Goal: Task Accomplishment & Management: Manage account settings

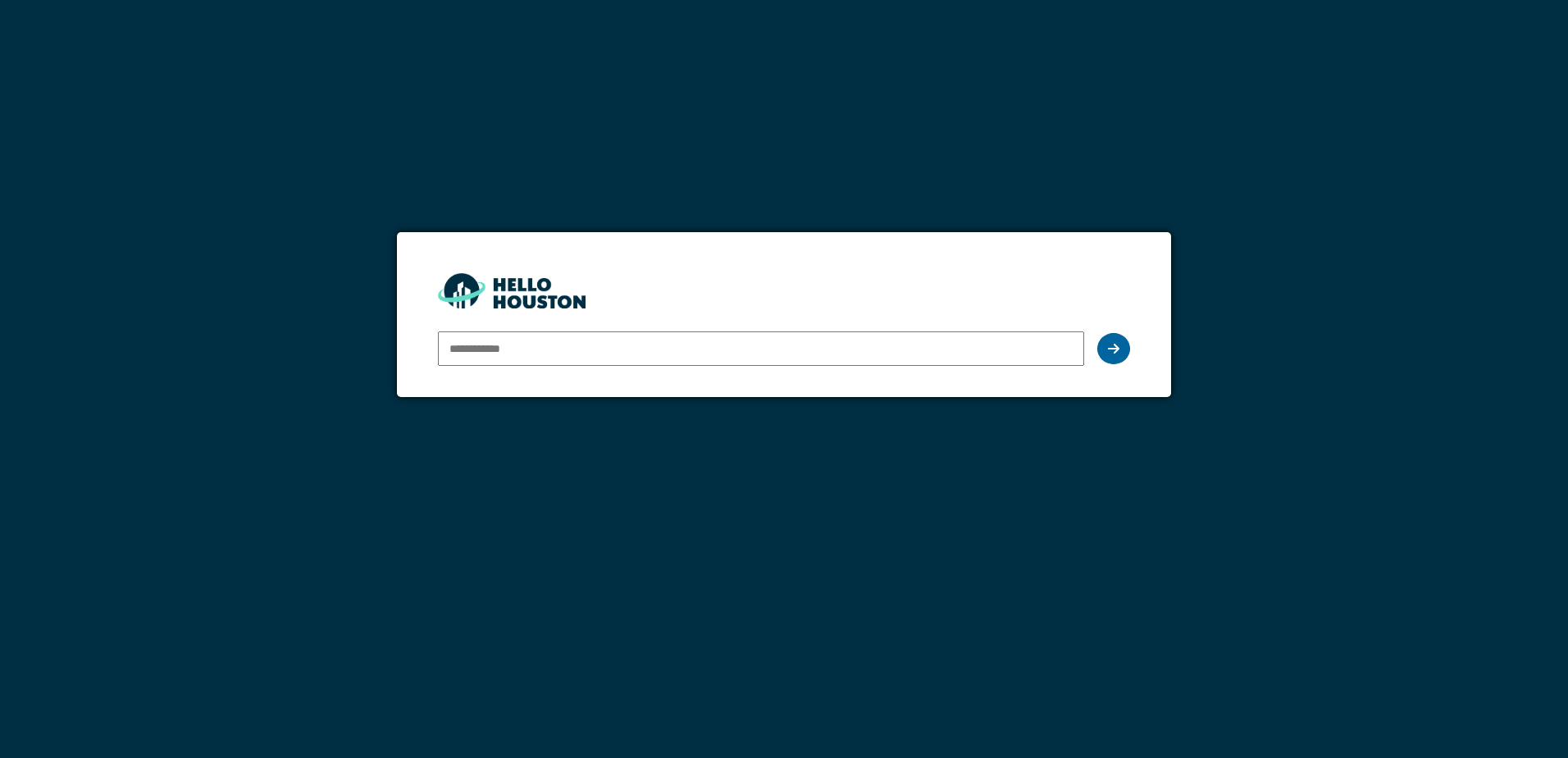
type input "**********"
click at [1125, 346] on div at bounding box center [1114, 349] width 33 height 31
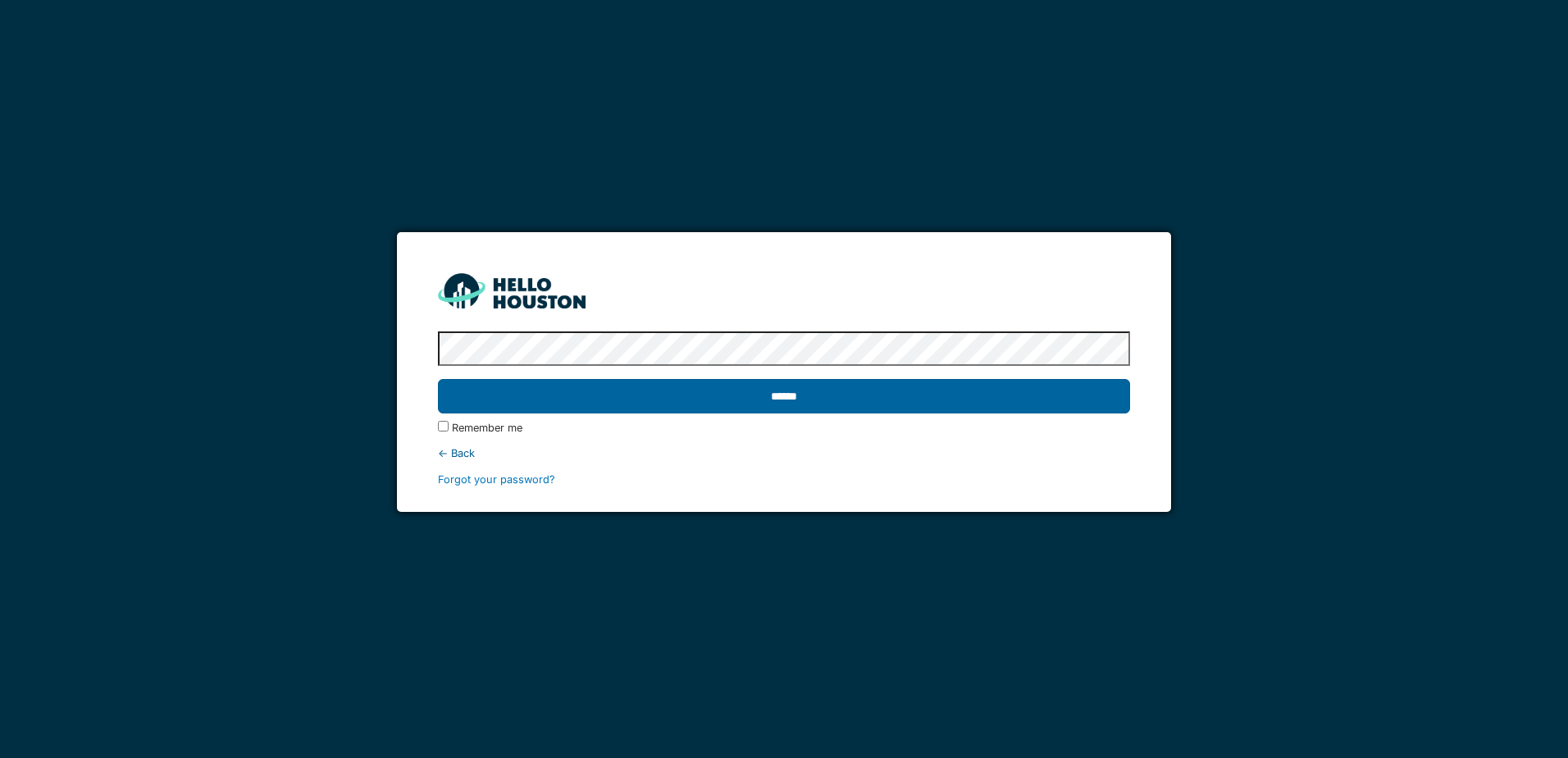
click at [1094, 391] on input "******" at bounding box center [784, 396] width 691 height 35
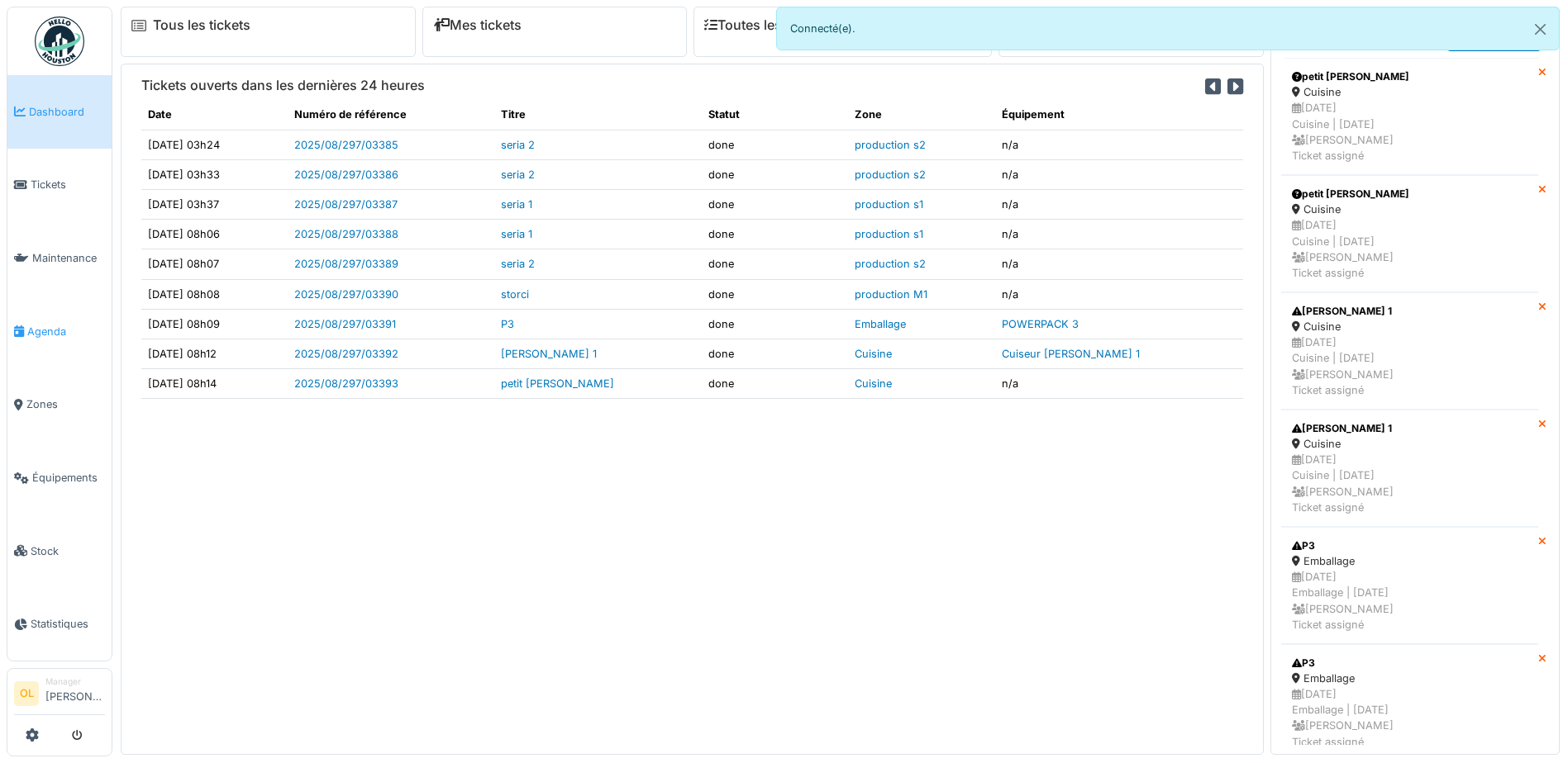
click at [66, 325] on span "Agenda" at bounding box center [66, 332] width 78 height 16
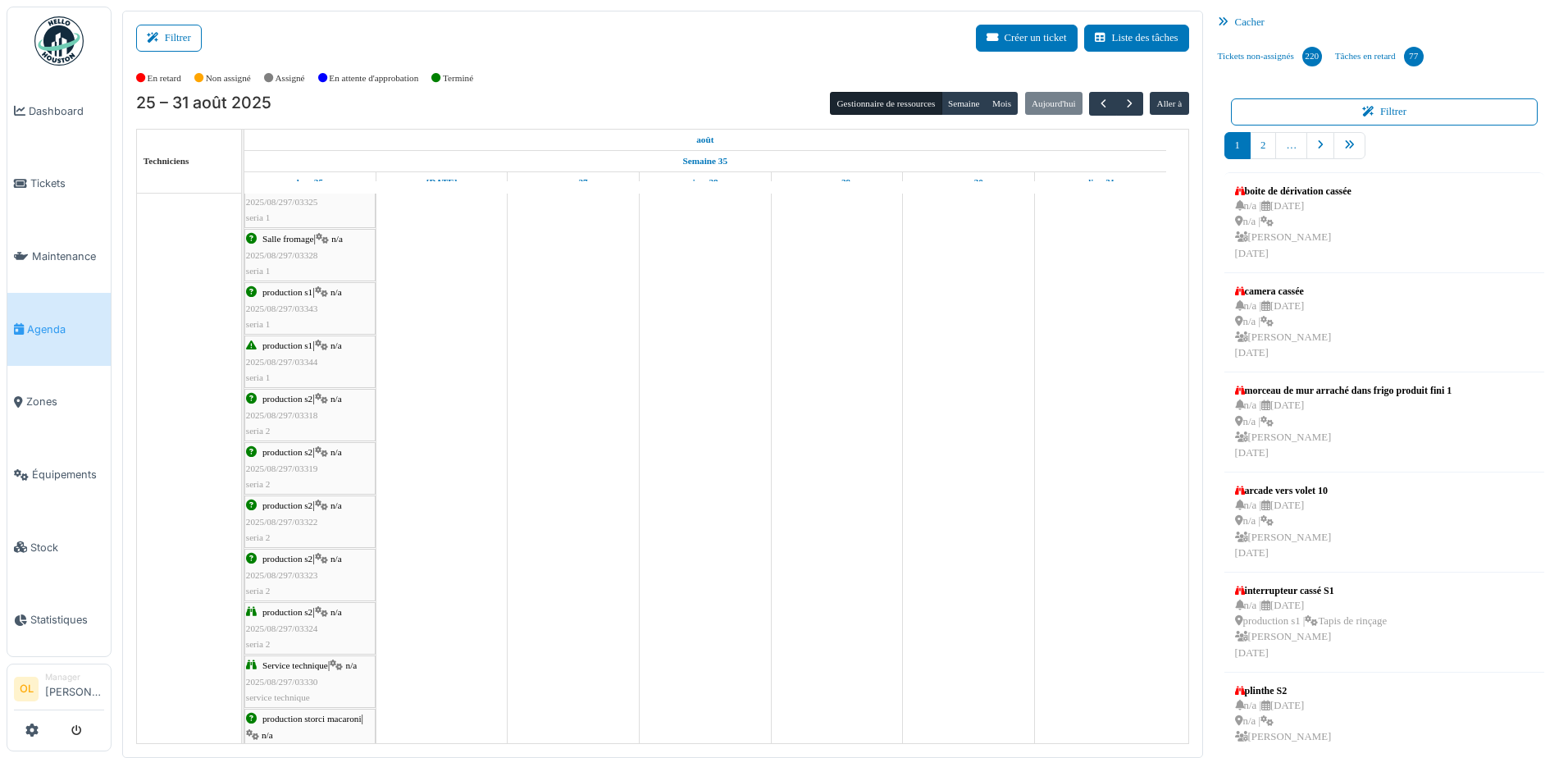
scroll to position [410, 0]
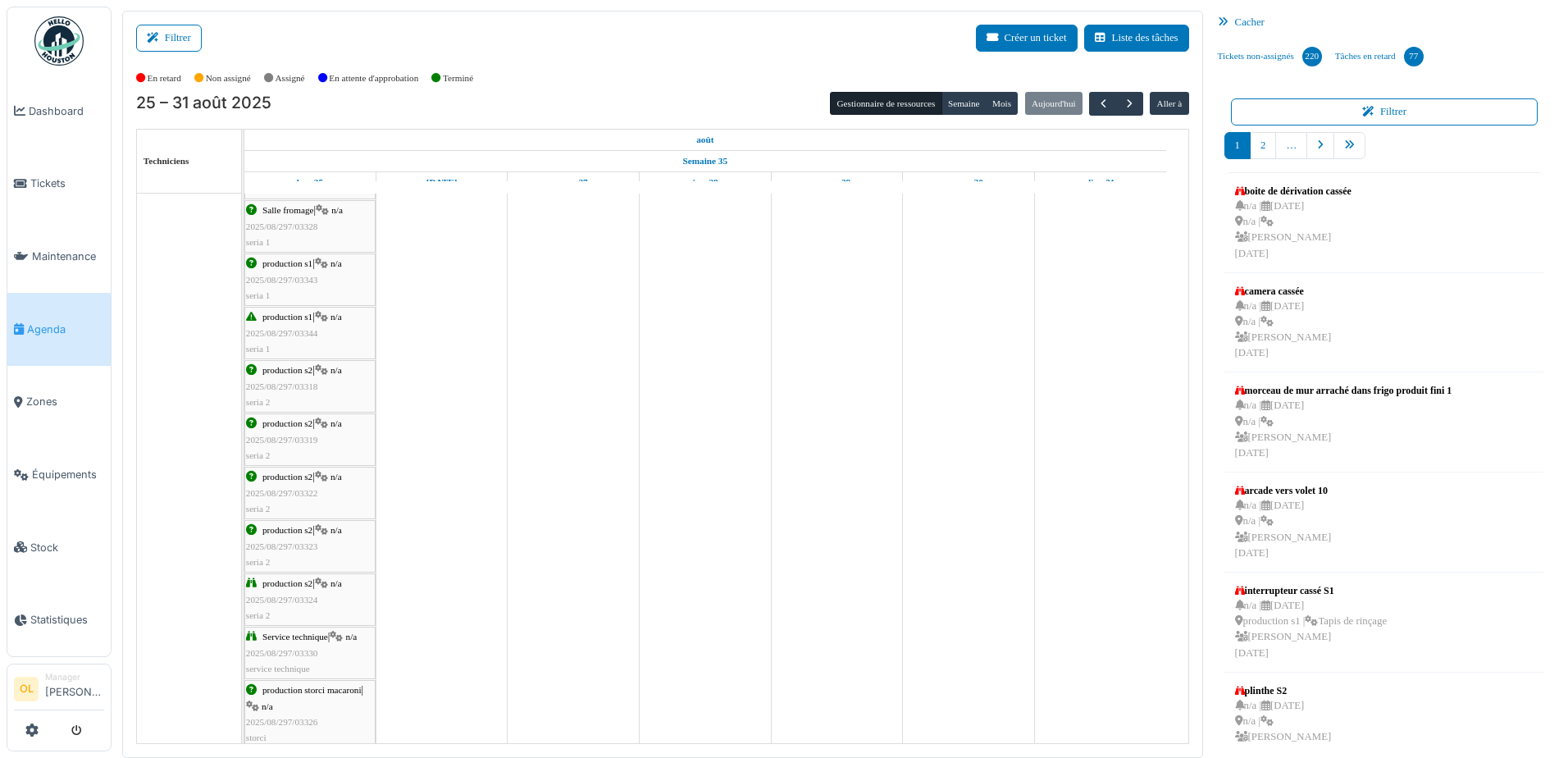
click at [291, 386] on span "2025/08/297/03318" at bounding box center [281, 386] width 72 height 10
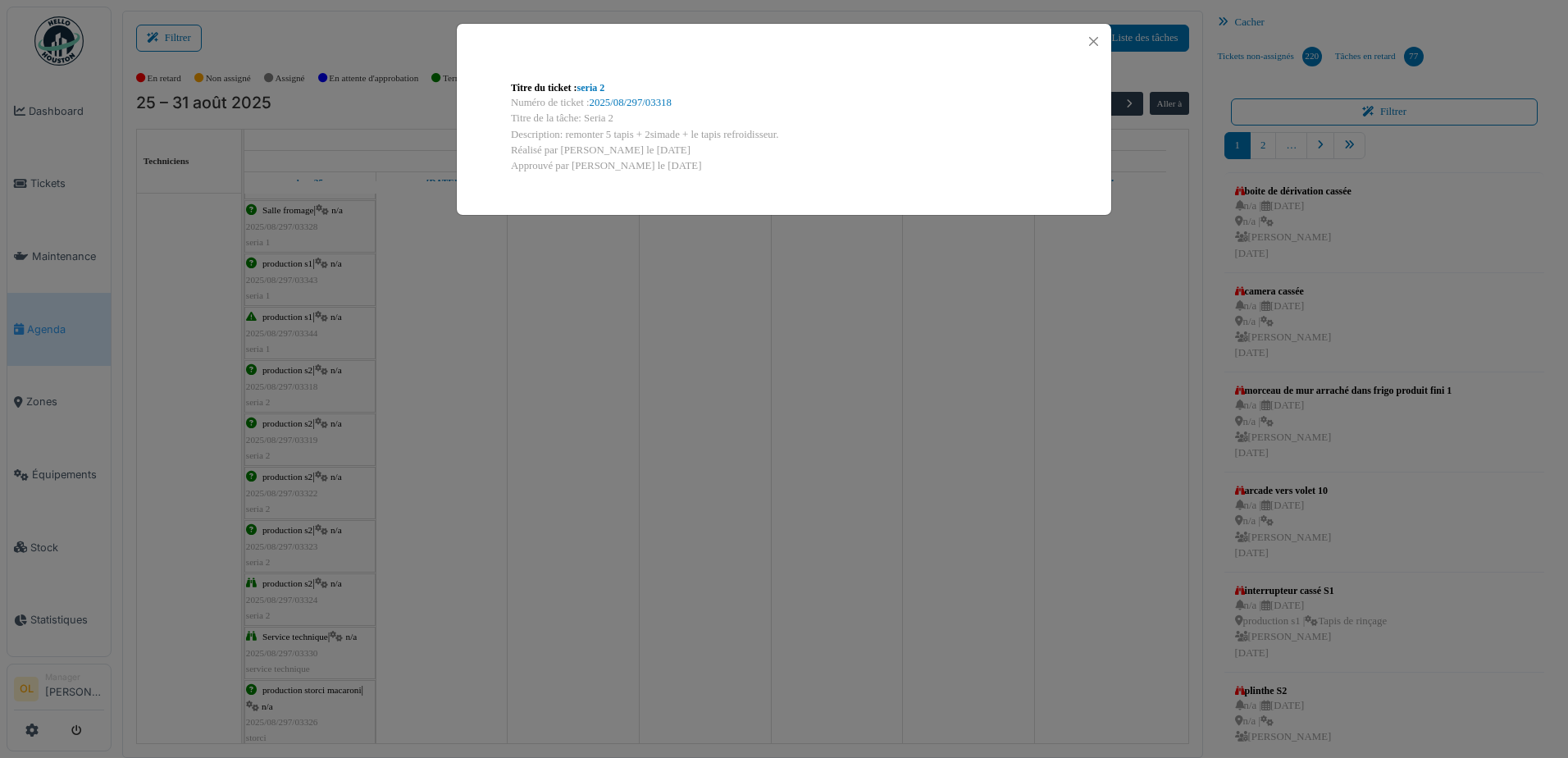
click at [548, 515] on div "Titre du ticket : seria 2 Numéro de ticket : 2025/08/297/03318 Titre de la tâch…" at bounding box center [784, 379] width 1568 height 758
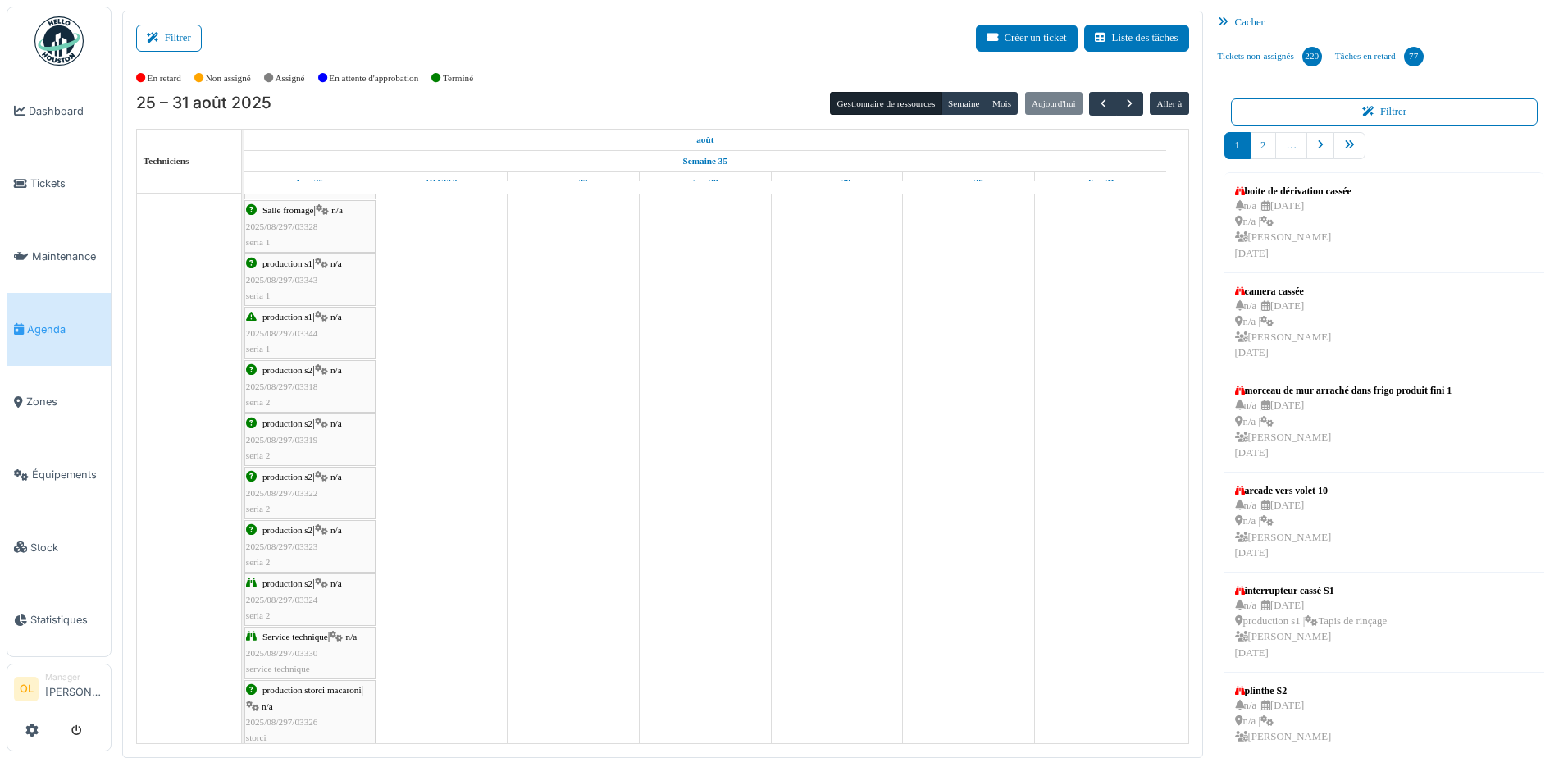
scroll to position [0, 0]
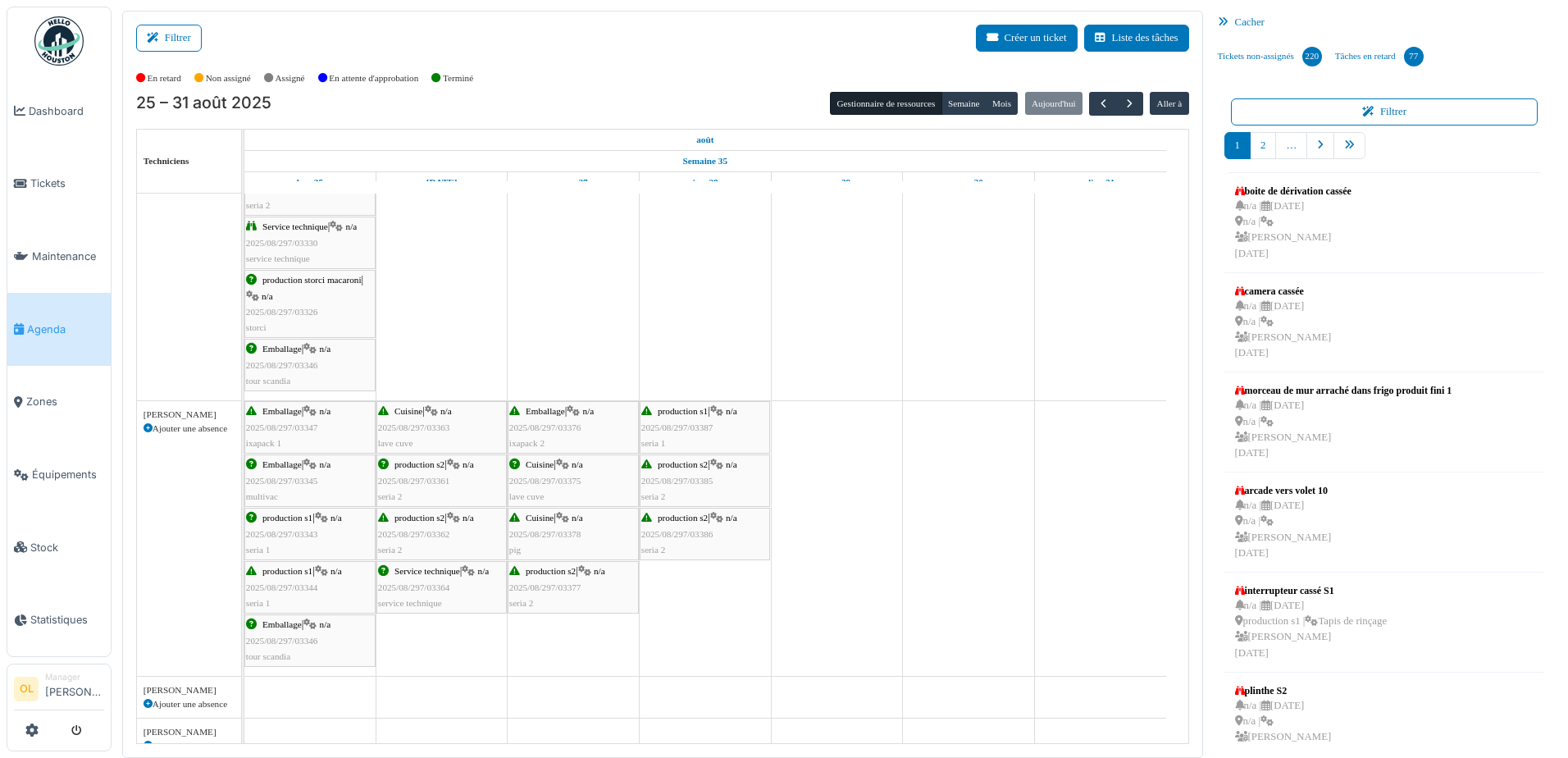
click at [674, 485] on span "2025/08/297/03385" at bounding box center [677, 481] width 72 height 10
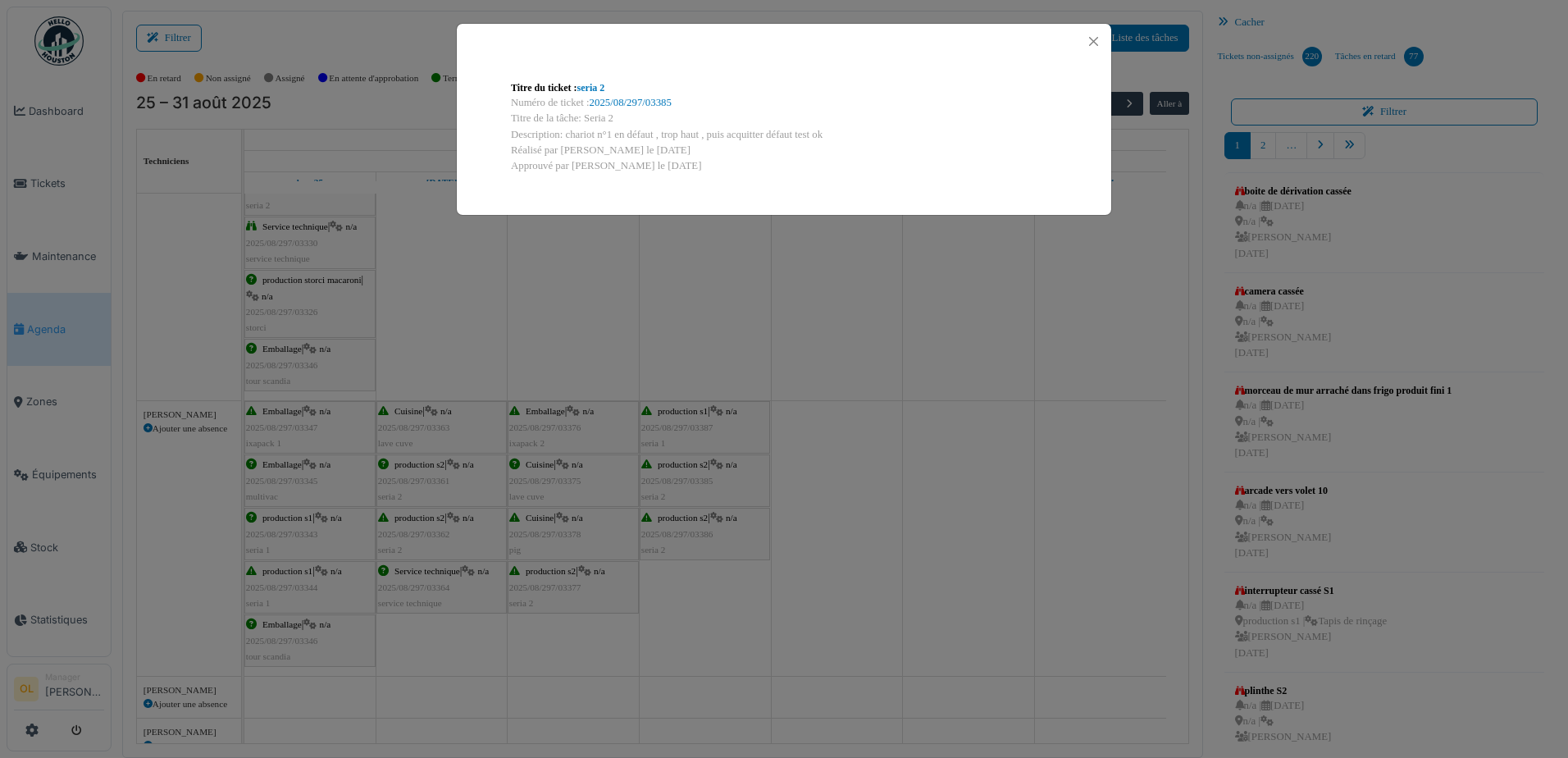
click at [691, 537] on div "Titre du ticket : seria 2 Numéro de ticket : 2025/08/297/03385 Titre de la tâch…" at bounding box center [784, 379] width 1568 height 758
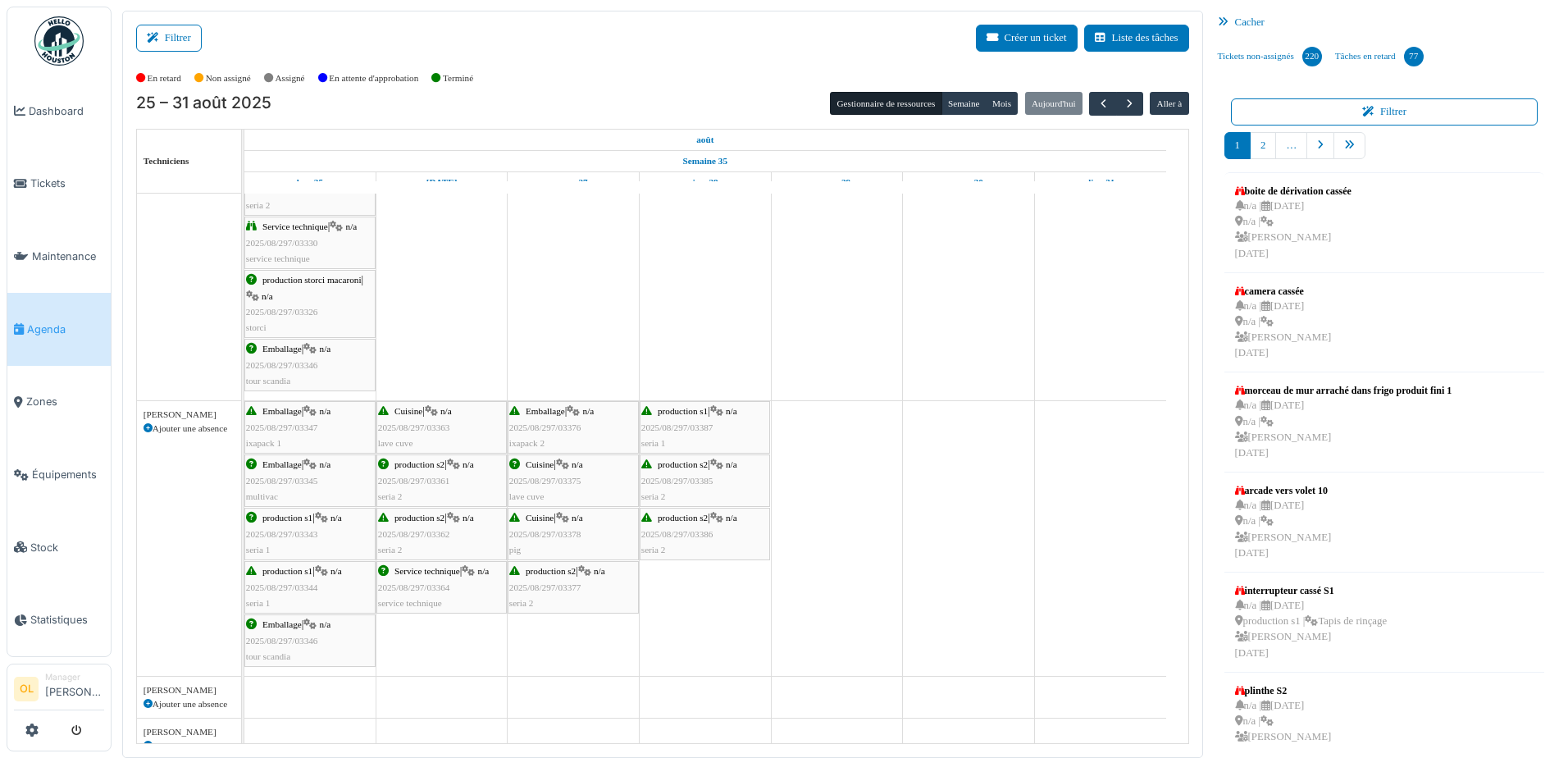
click at [690, 537] on span "2025/08/297/03386" at bounding box center [677, 534] width 72 height 10
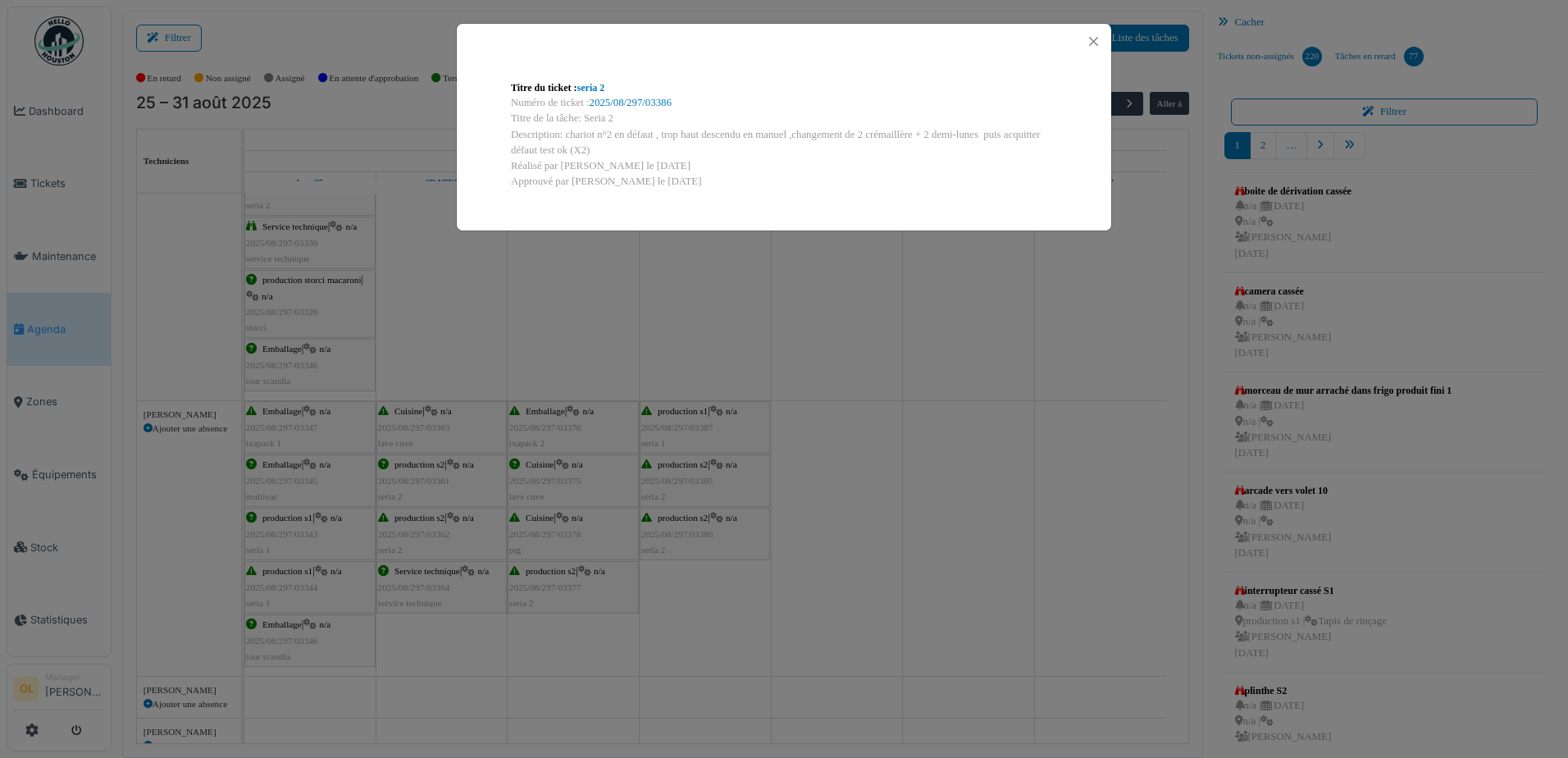
click at [1023, 565] on div "Titre du ticket : seria 2 Numéro de ticket : 2025/08/297/03386 Titre de la tâch…" at bounding box center [784, 379] width 1568 height 758
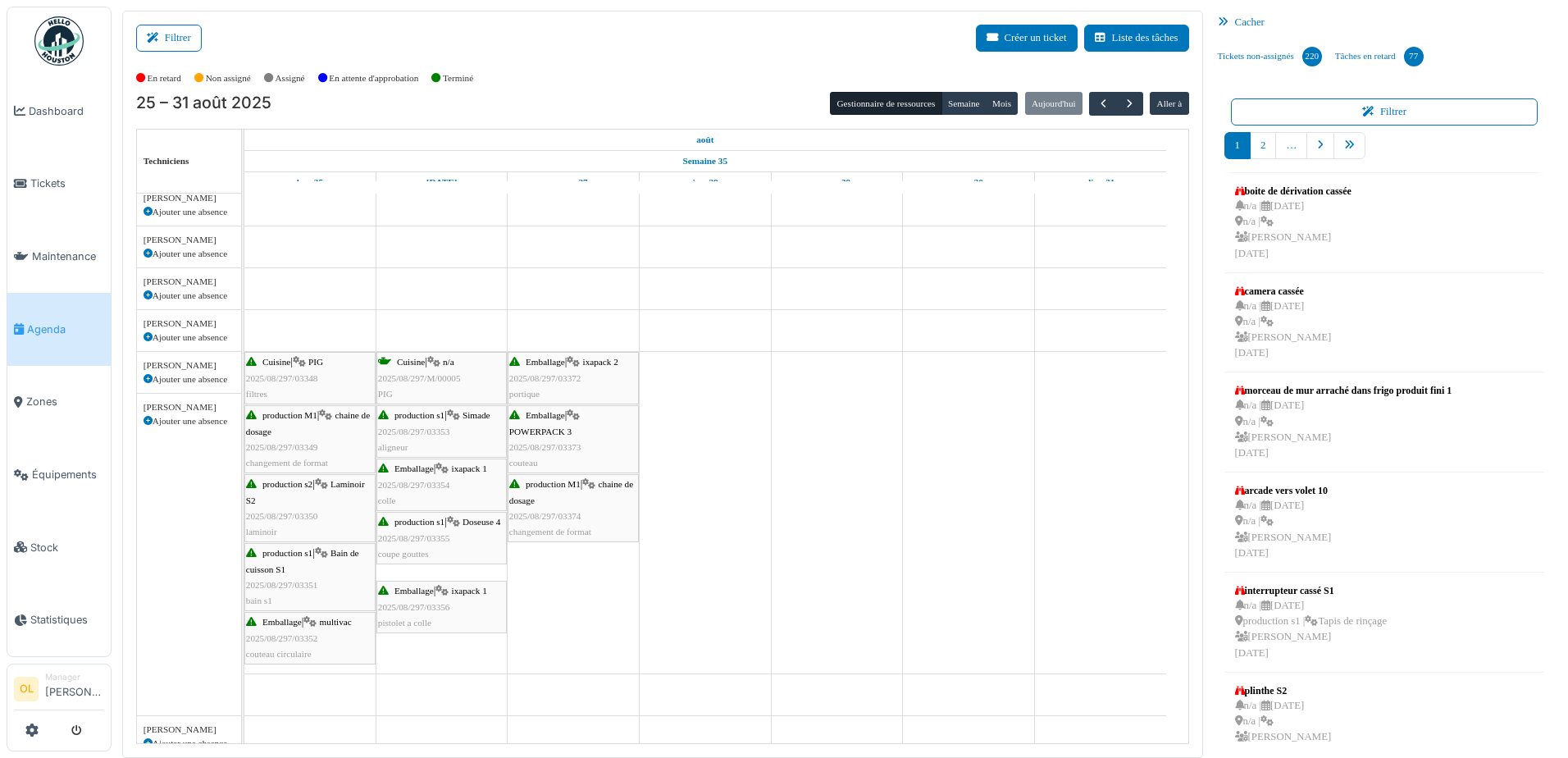
scroll to position [1395, 0]
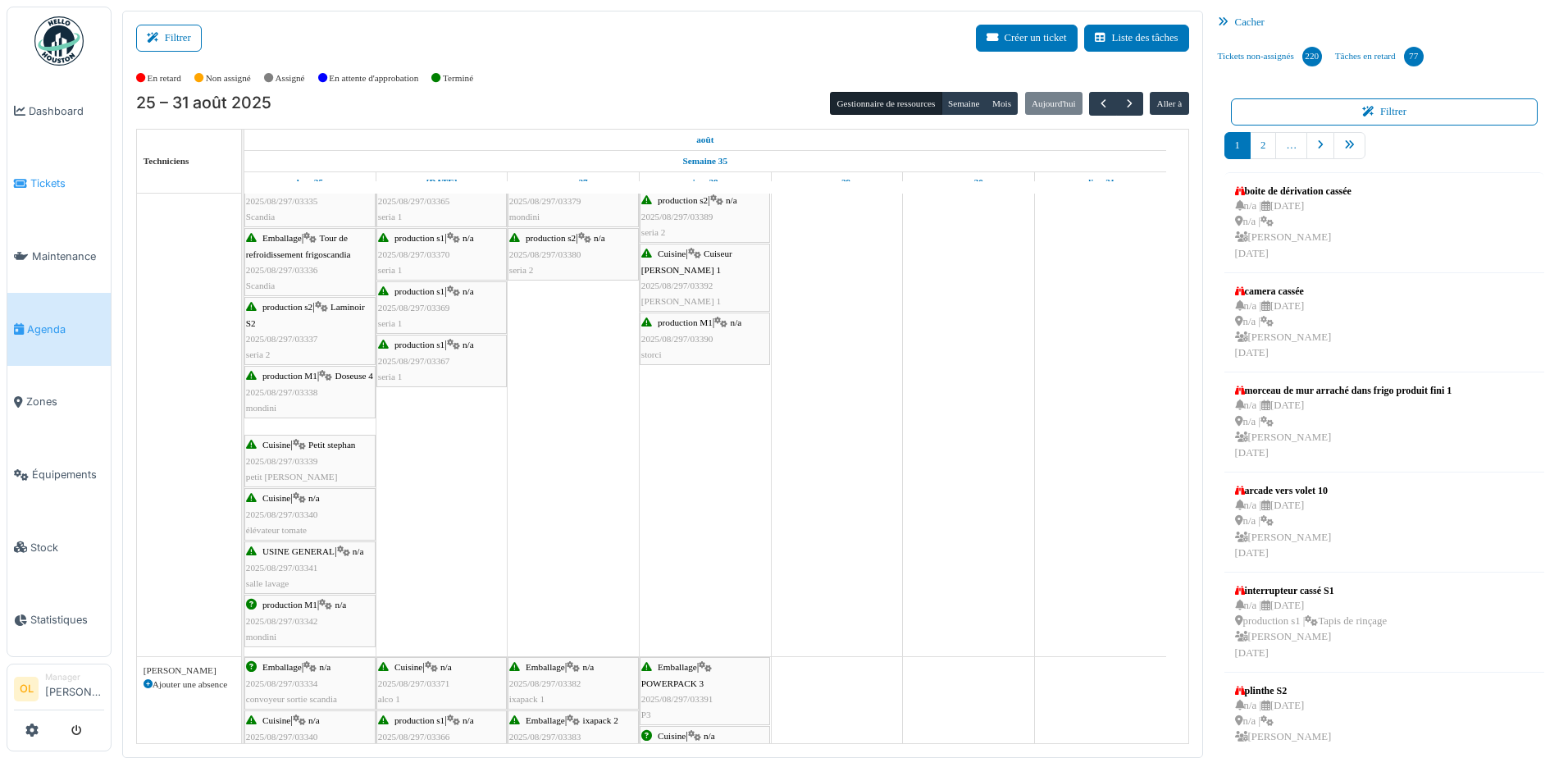
click at [53, 183] on span "Tickets" at bounding box center [67, 183] width 74 height 16
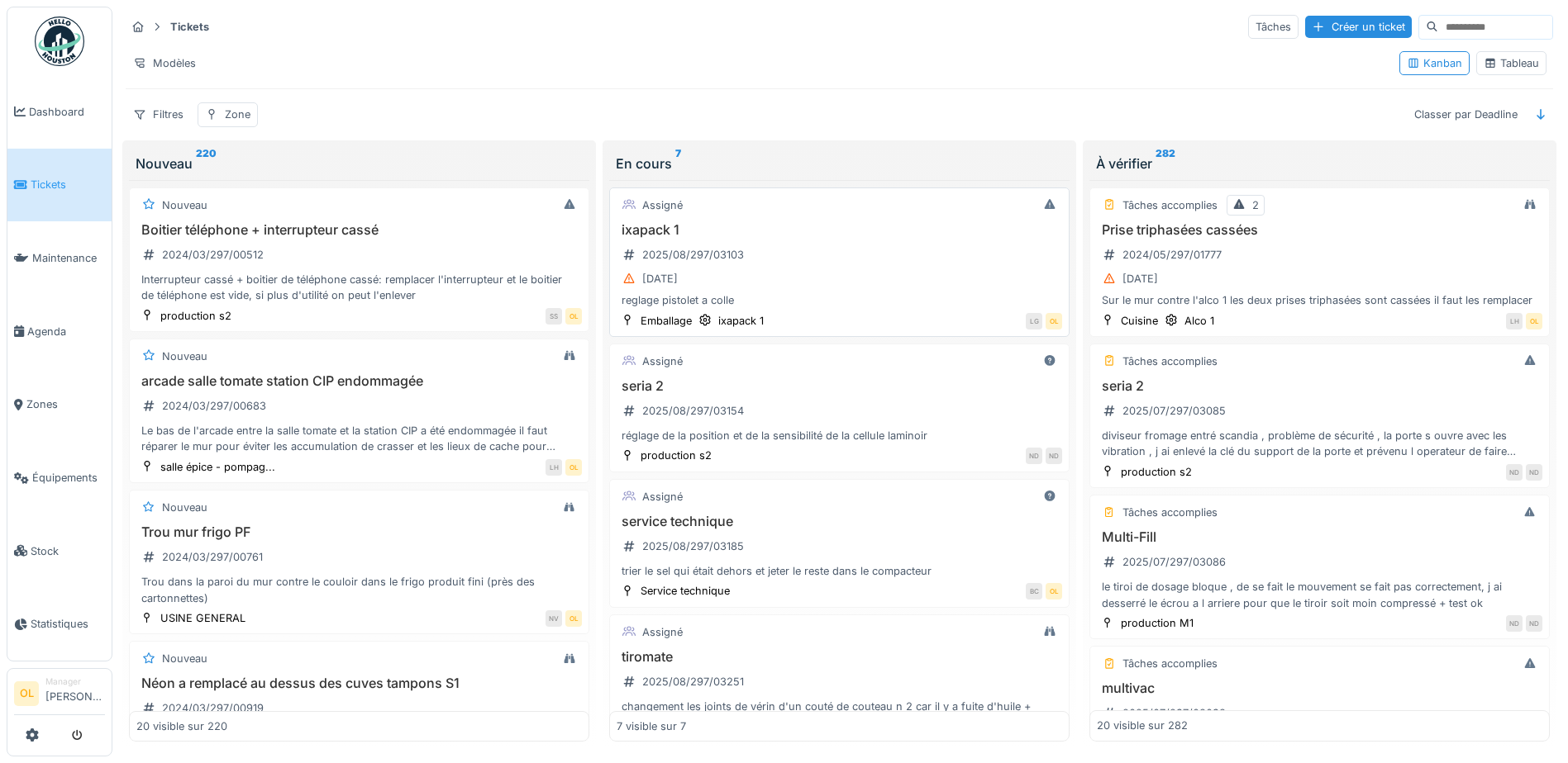
click at [830, 263] on div "ixapack 1 2025/08/297/03103 31/07/2025 reglage pistolet a colle" at bounding box center [839, 265] width 446 height 87
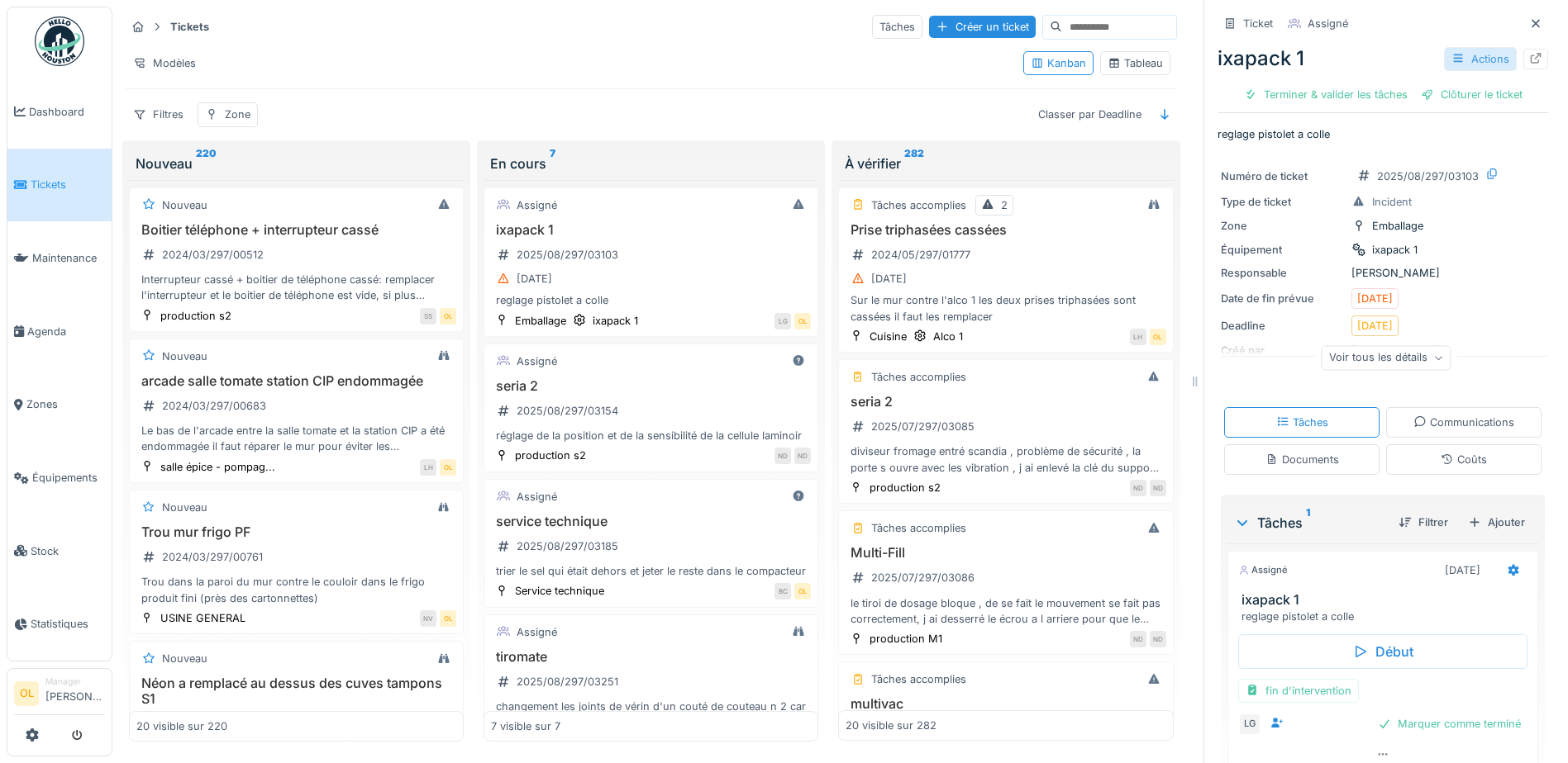
click at [1459, 66] on div "Actions" at bounding box center [1480, 59] width 73 height 24
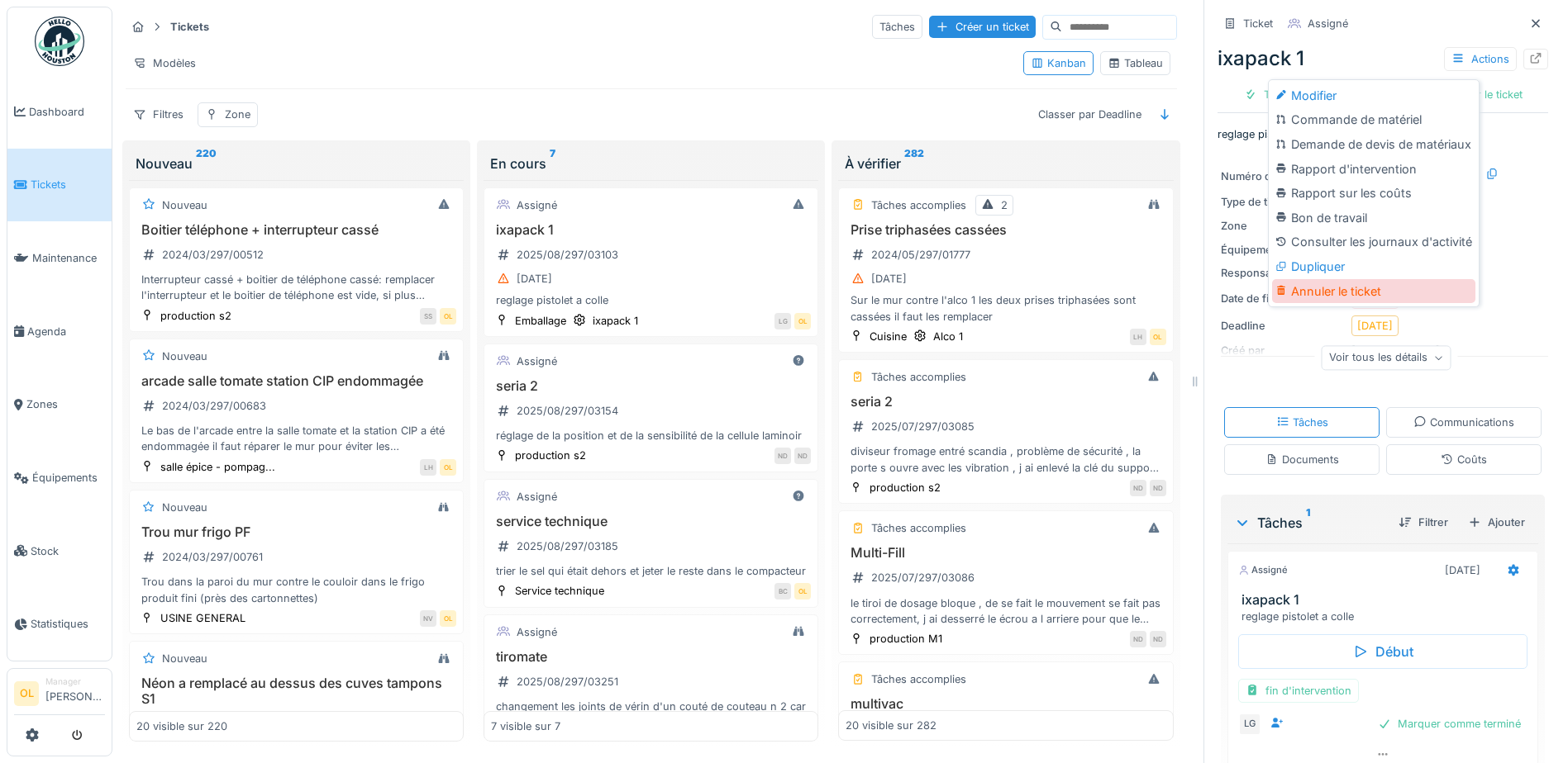
click at [1376, 295] on div "Annuler le ticket" at bounding box center [1374, 291] width 203 height 24
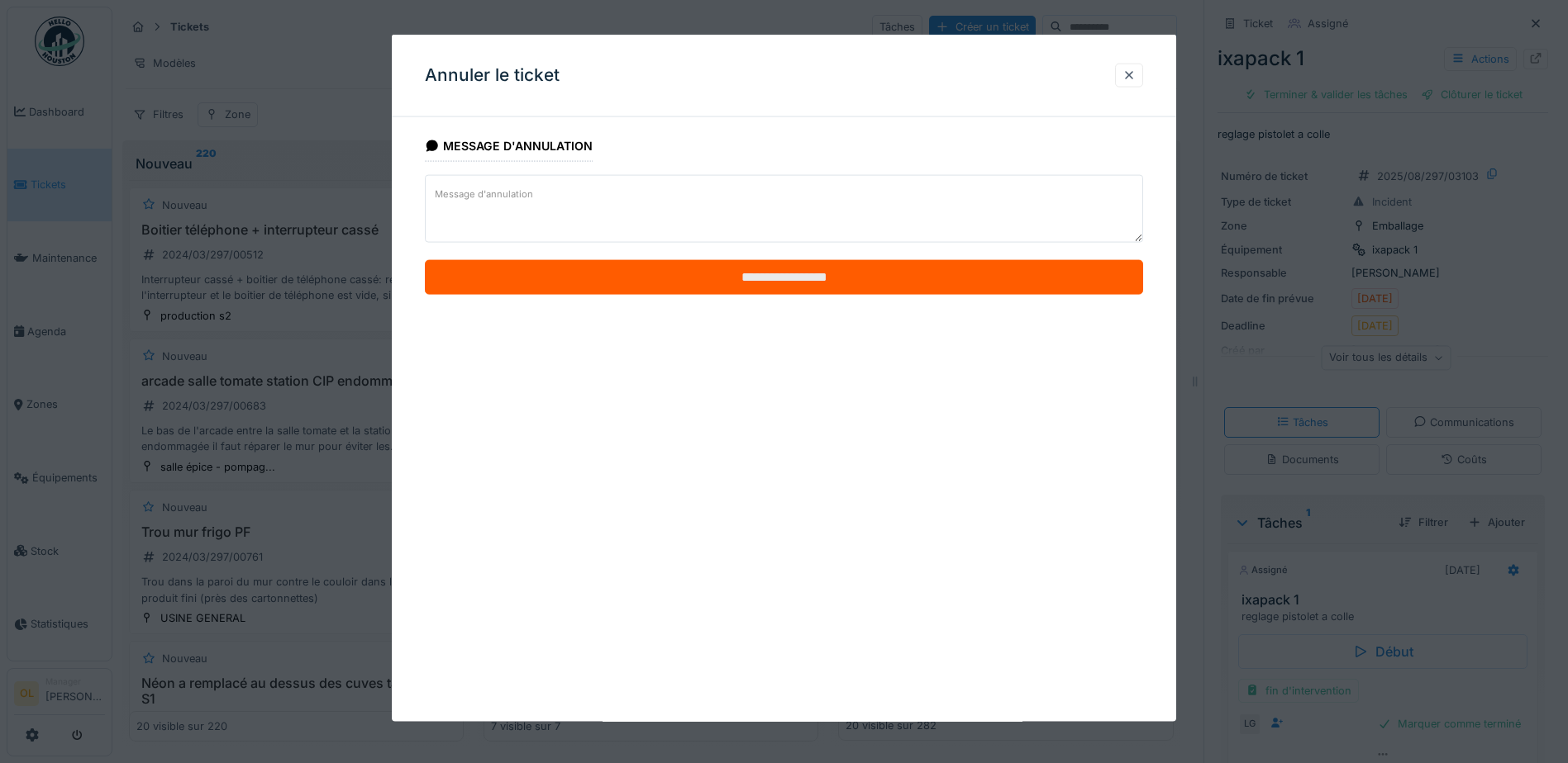
click at [823, 280] on input "**********" at bounding box center [784, 277] width 719 height 35
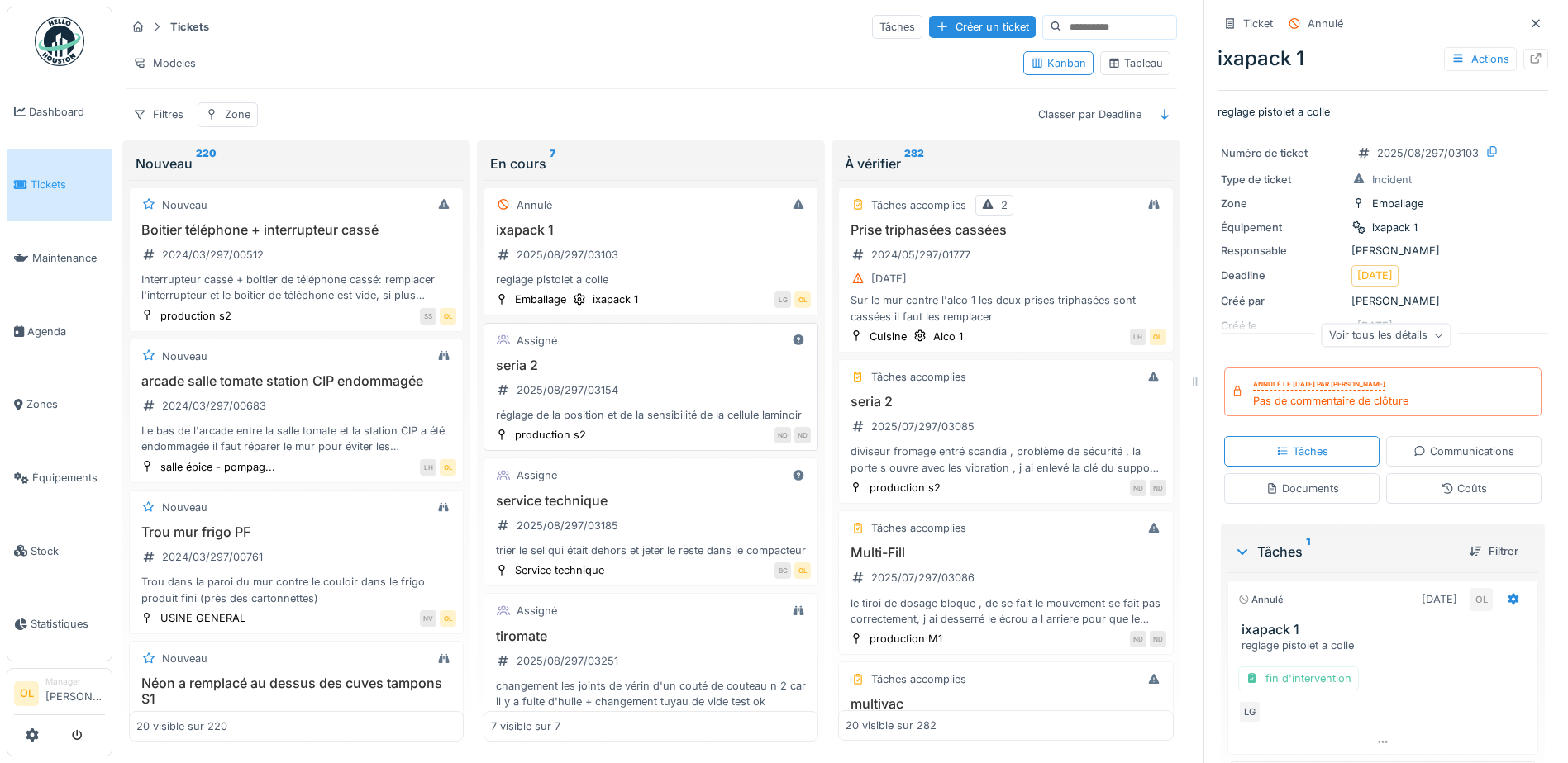
click at [708, 382] on div "seria 2 2025/08/297/03154 réglage de la position et de la sensibilité de la cel…" at bounding box center [650, 391] width 320 height 66
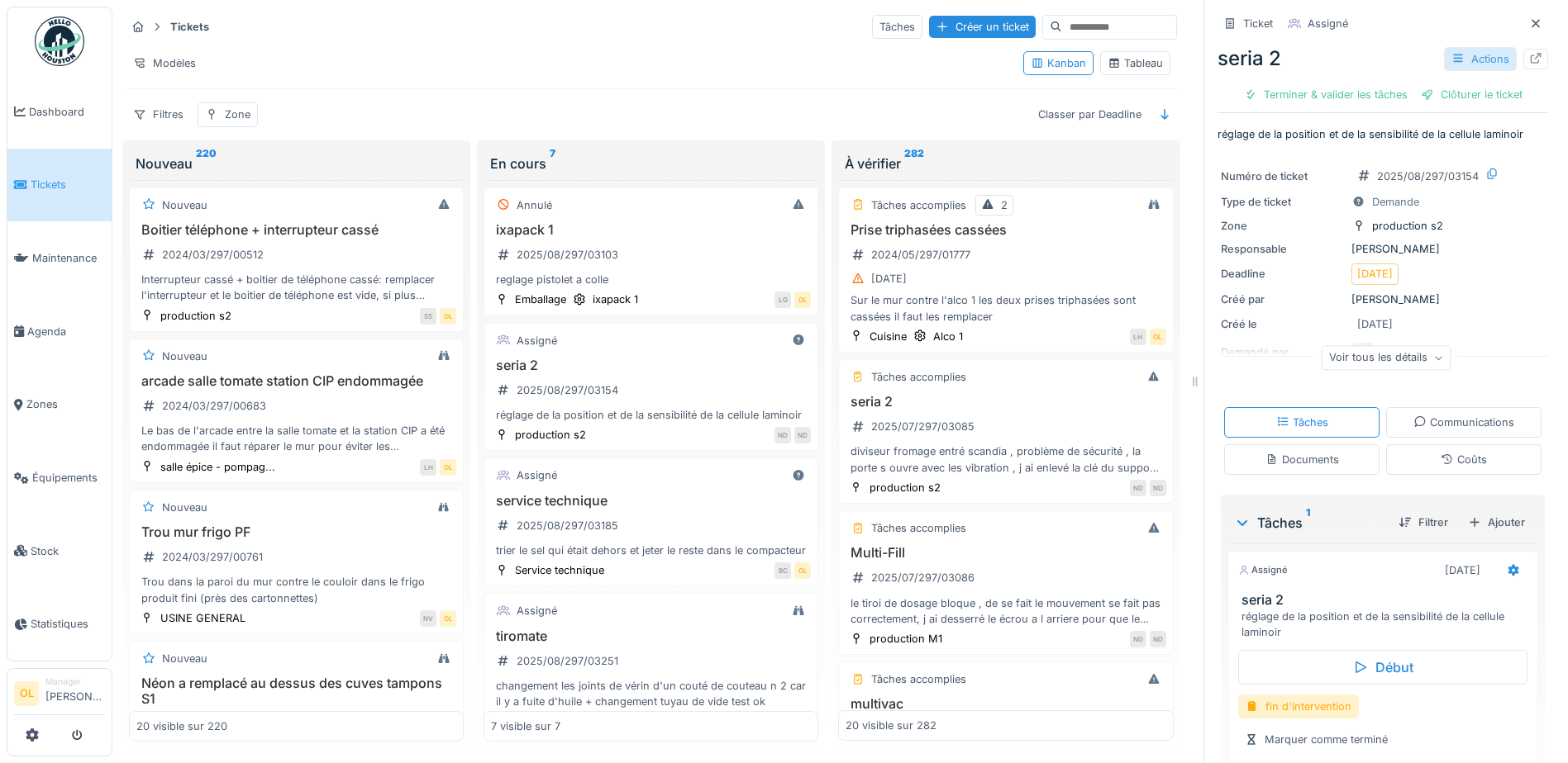
click at [1466, 60] on div "Actions" at bounding box center [1480, 59] width 73 height 24
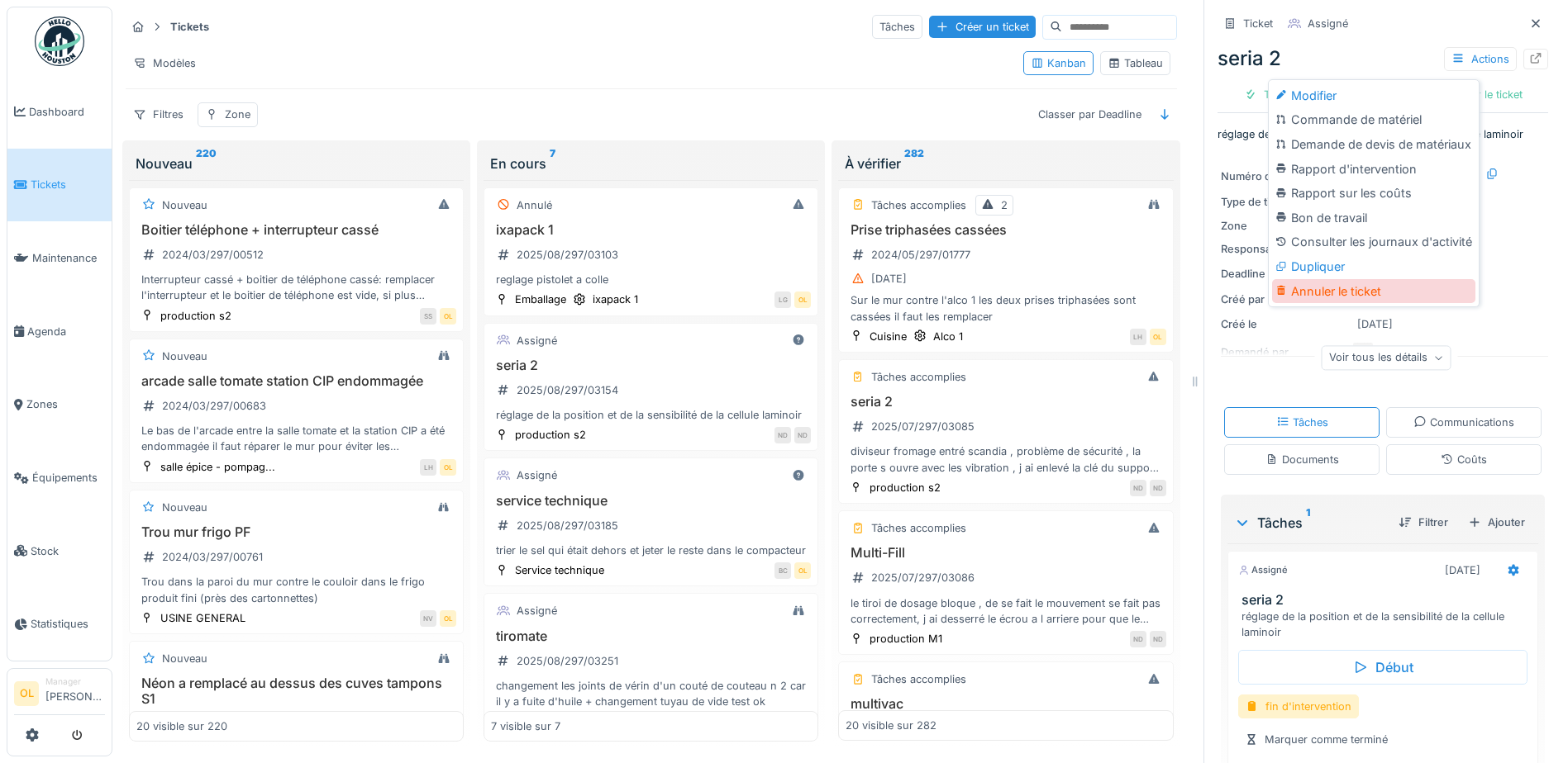
click at [1385, 296] on div "Annuler le ticket" at bounding box center [1374, 291] width 203 height 24
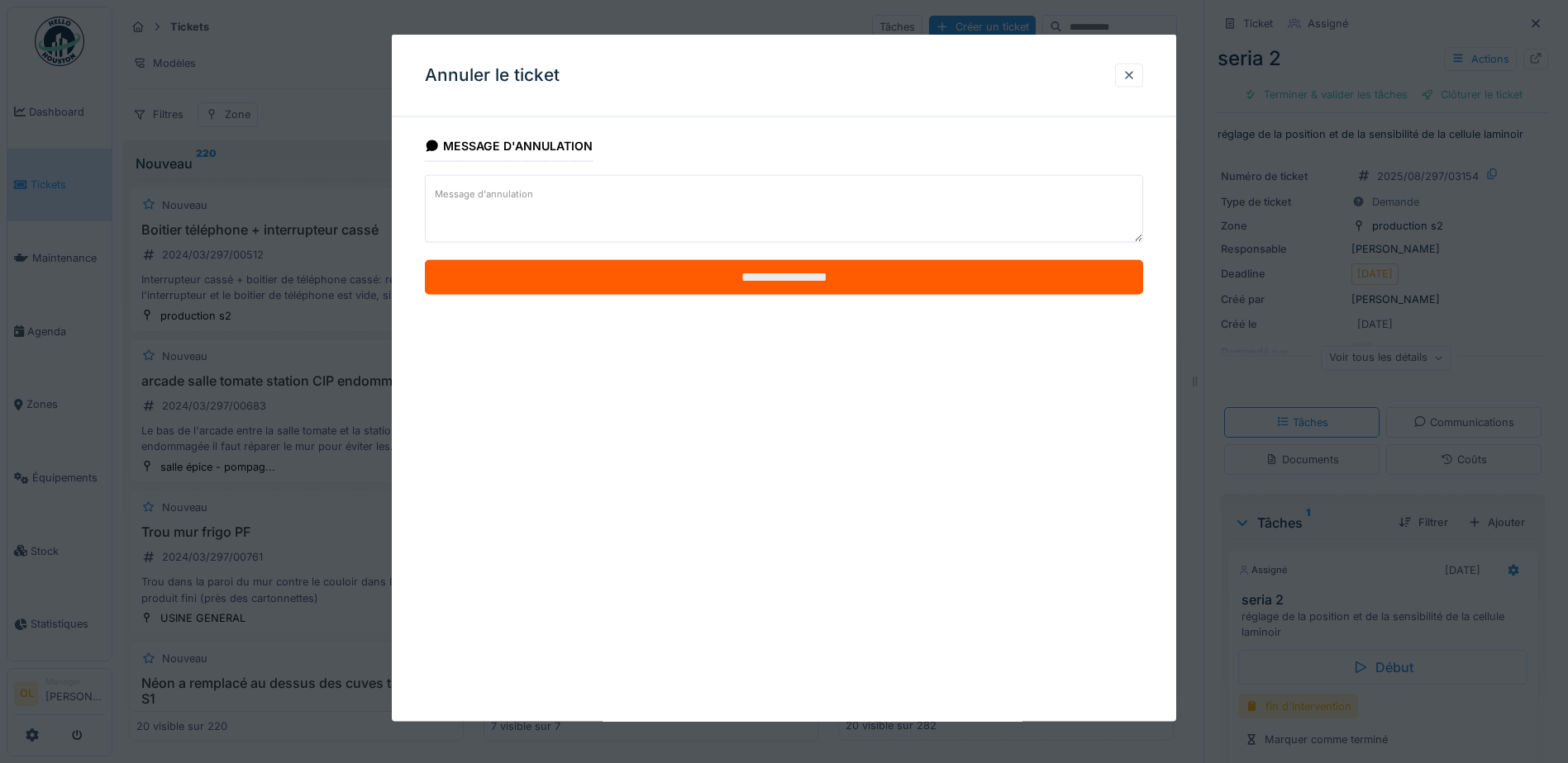
click at [859, 287] on input "**********" at bounding box center [784, 277] width 719 height 35
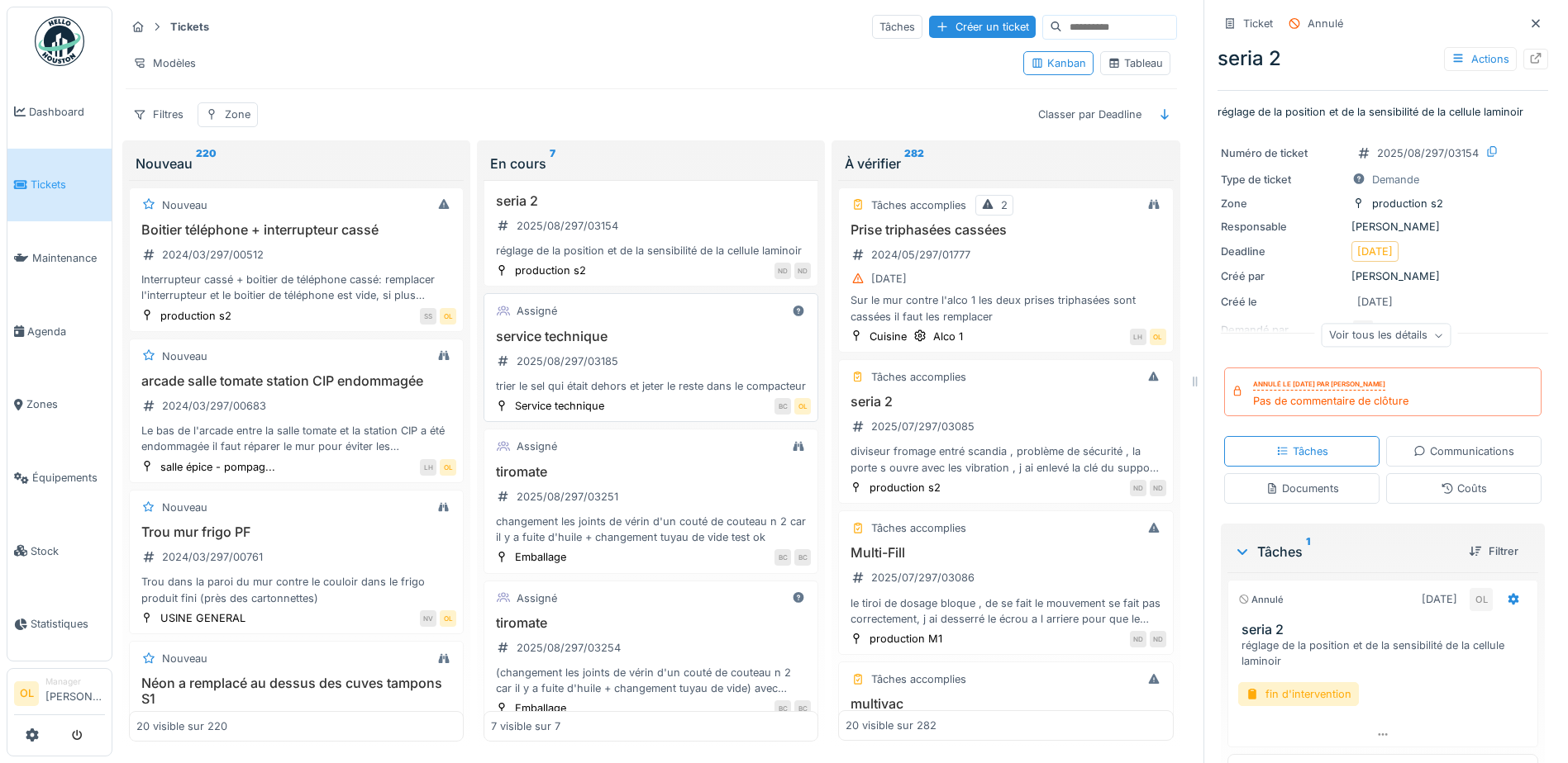
scroll to position [165, 0]
click at [696, 344] on h3 "service technique" at bounding box center [650, 336] width 320 height 16
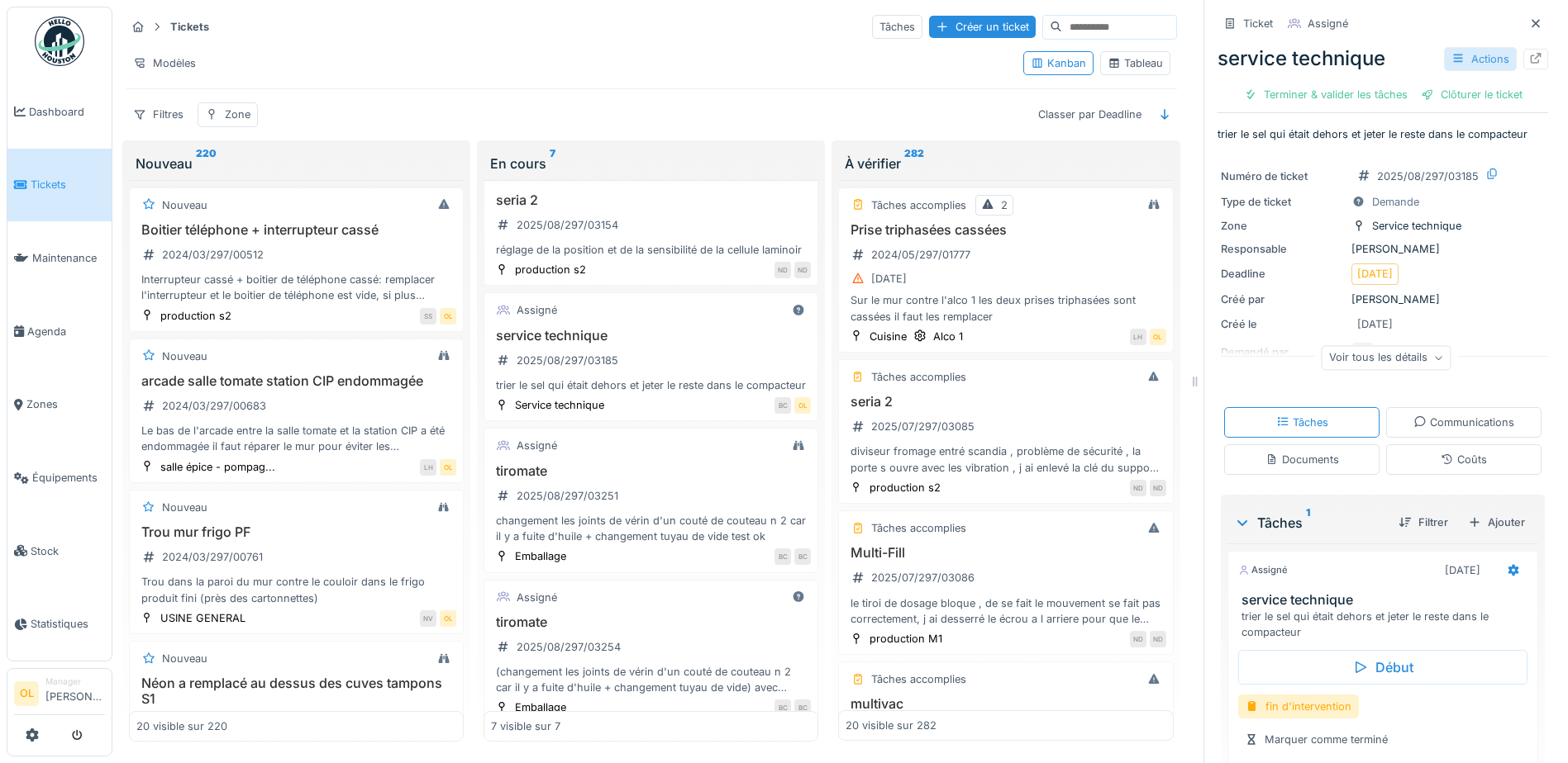
click at [1448, 65] on div "Actions" at bounding box center [1480, 59] width 73 height 24
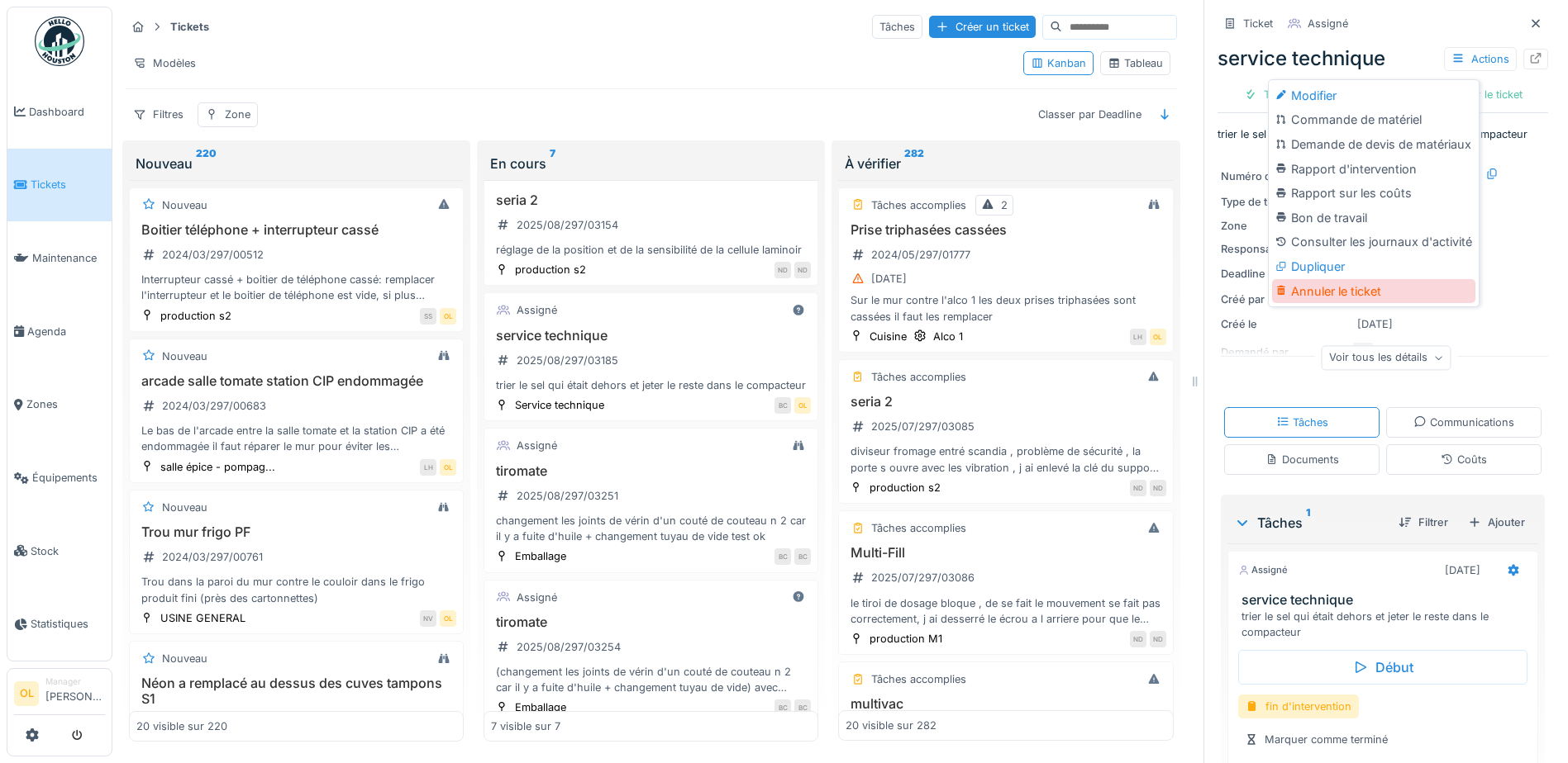
click at [1374, 294] on div "Annuler le ticket" at bounding box center [1374, 291] width 203 height 24
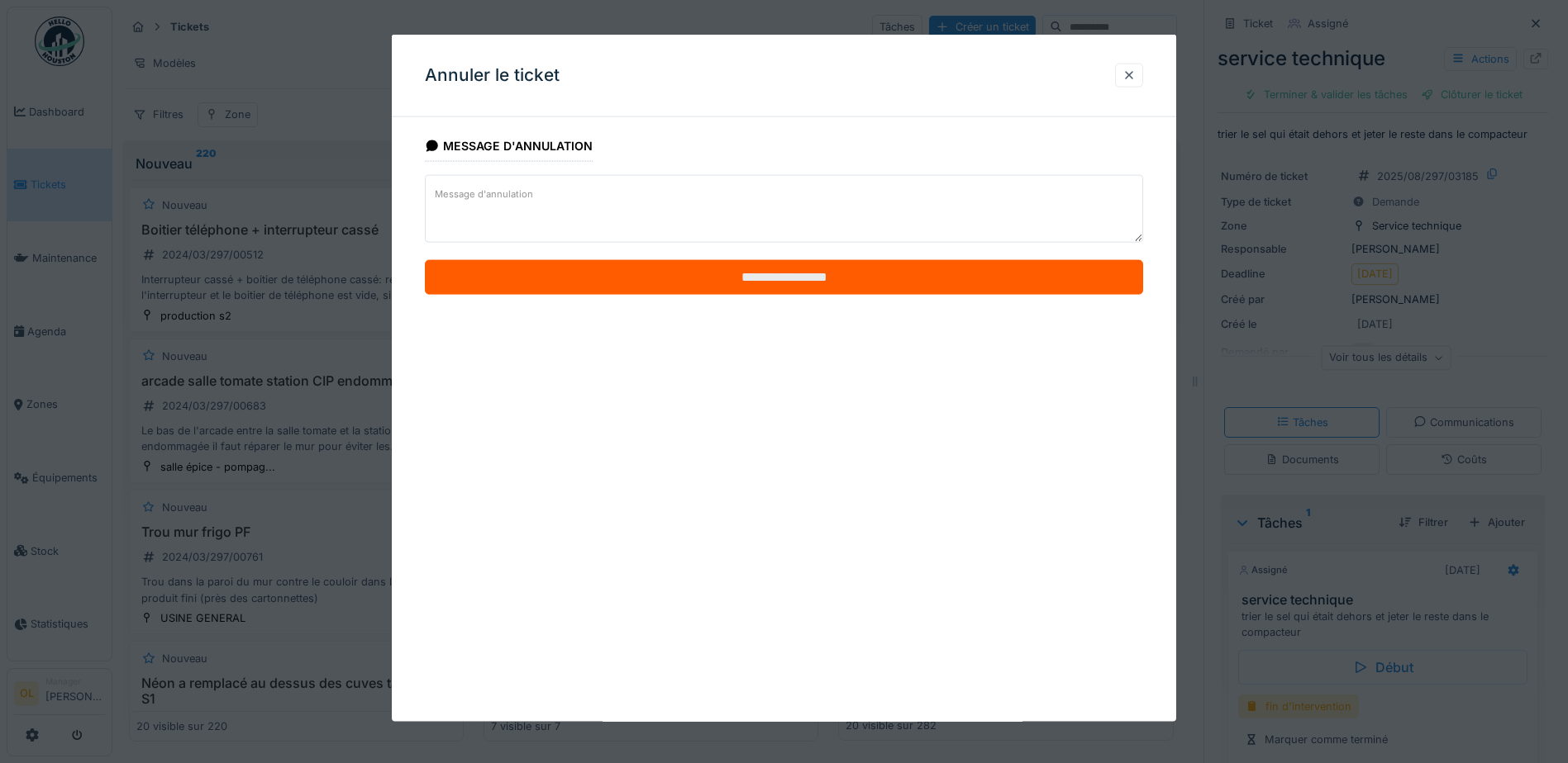
click at [818, 283] on input "**********" at bounding box center [784, 277] width 719 height 35
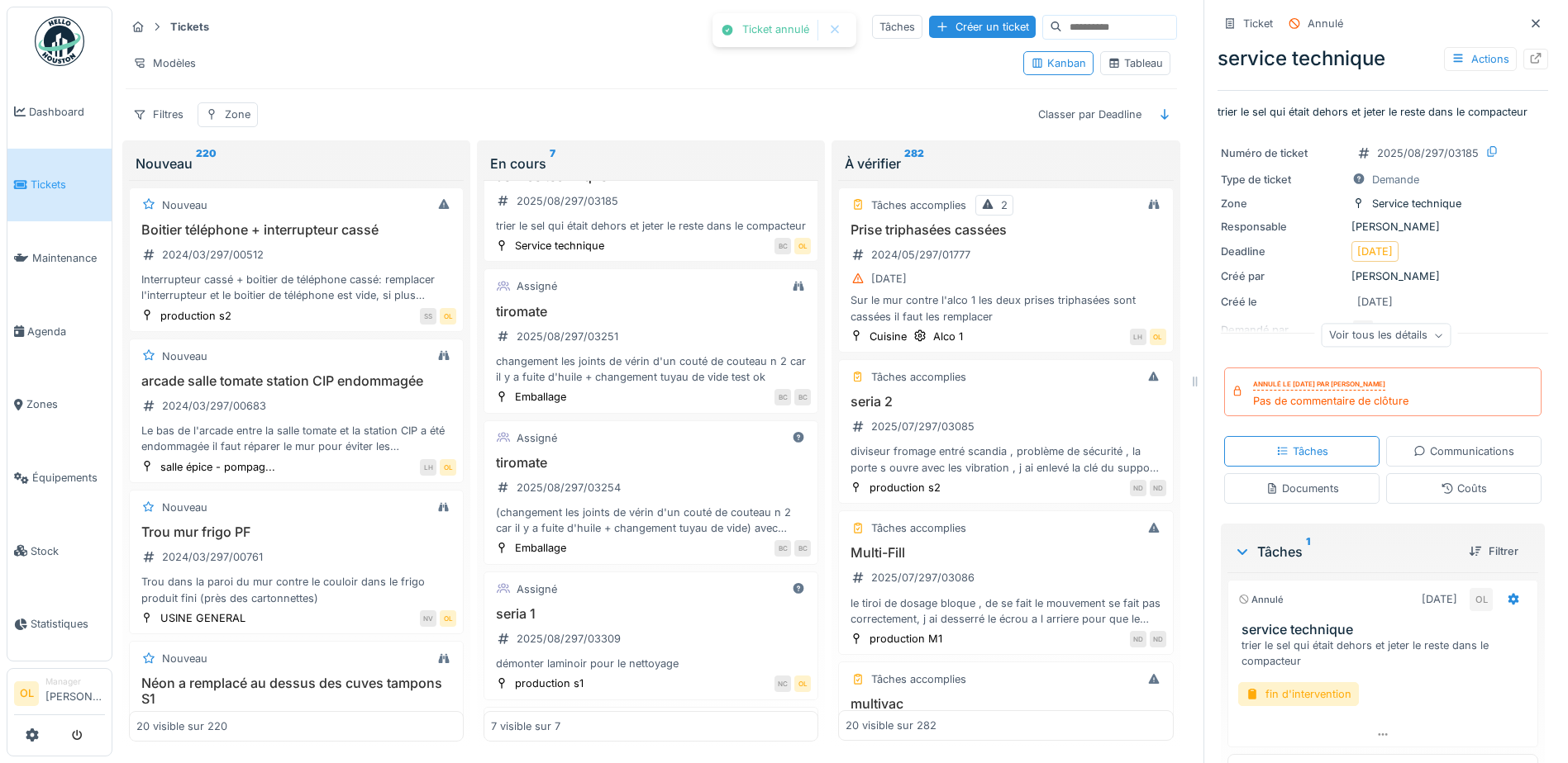
scroll to position [331, 0]
click at [730, 346] on div "tiromate 2025/08/297/03251 changement les joints de vérin d'un couté de couteau…" at bounding box center [650, 339] width 320 height 81
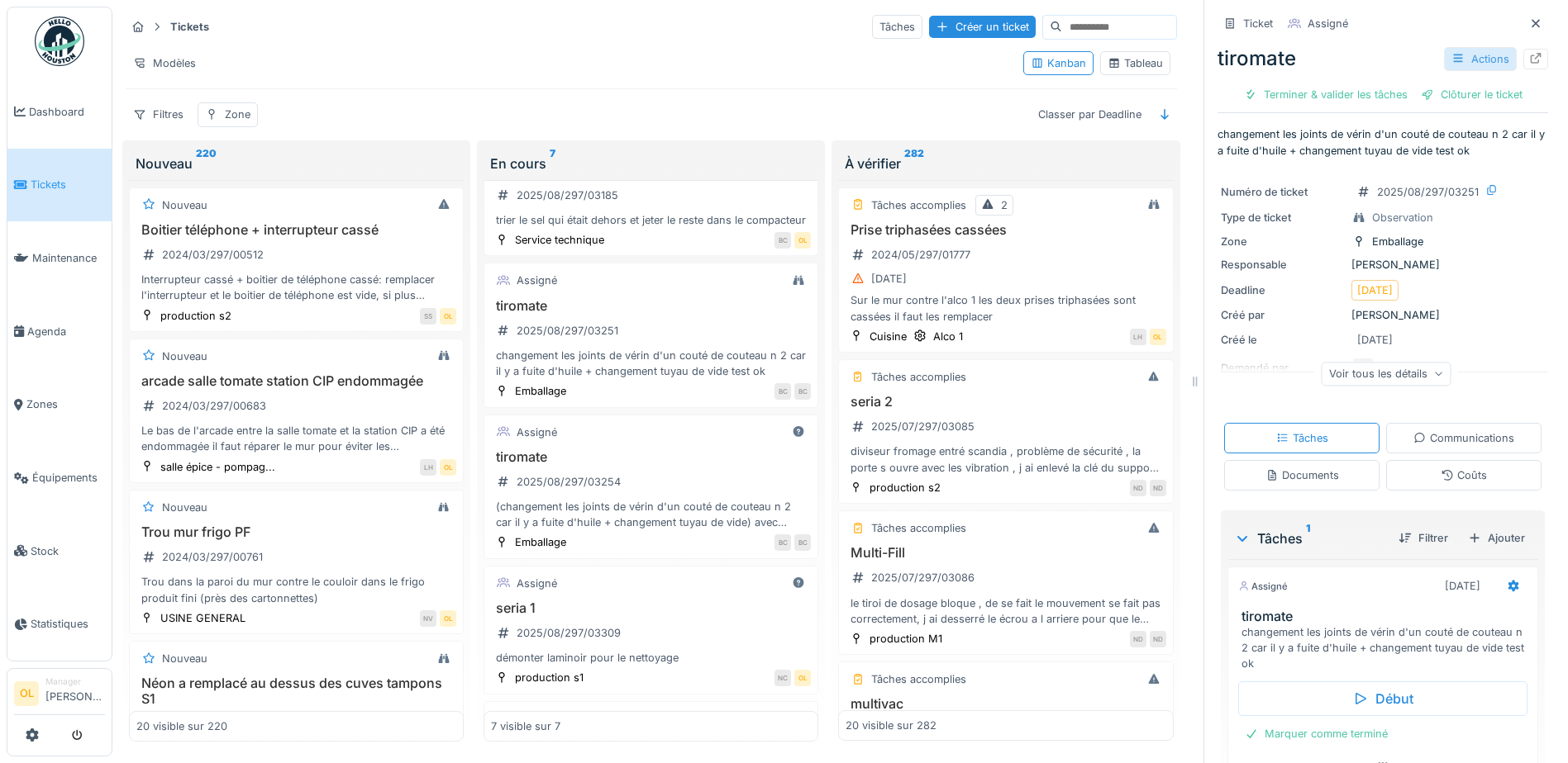
click at [1453, 59] on icon at bounding box center [1458, 58] width 9 height 8
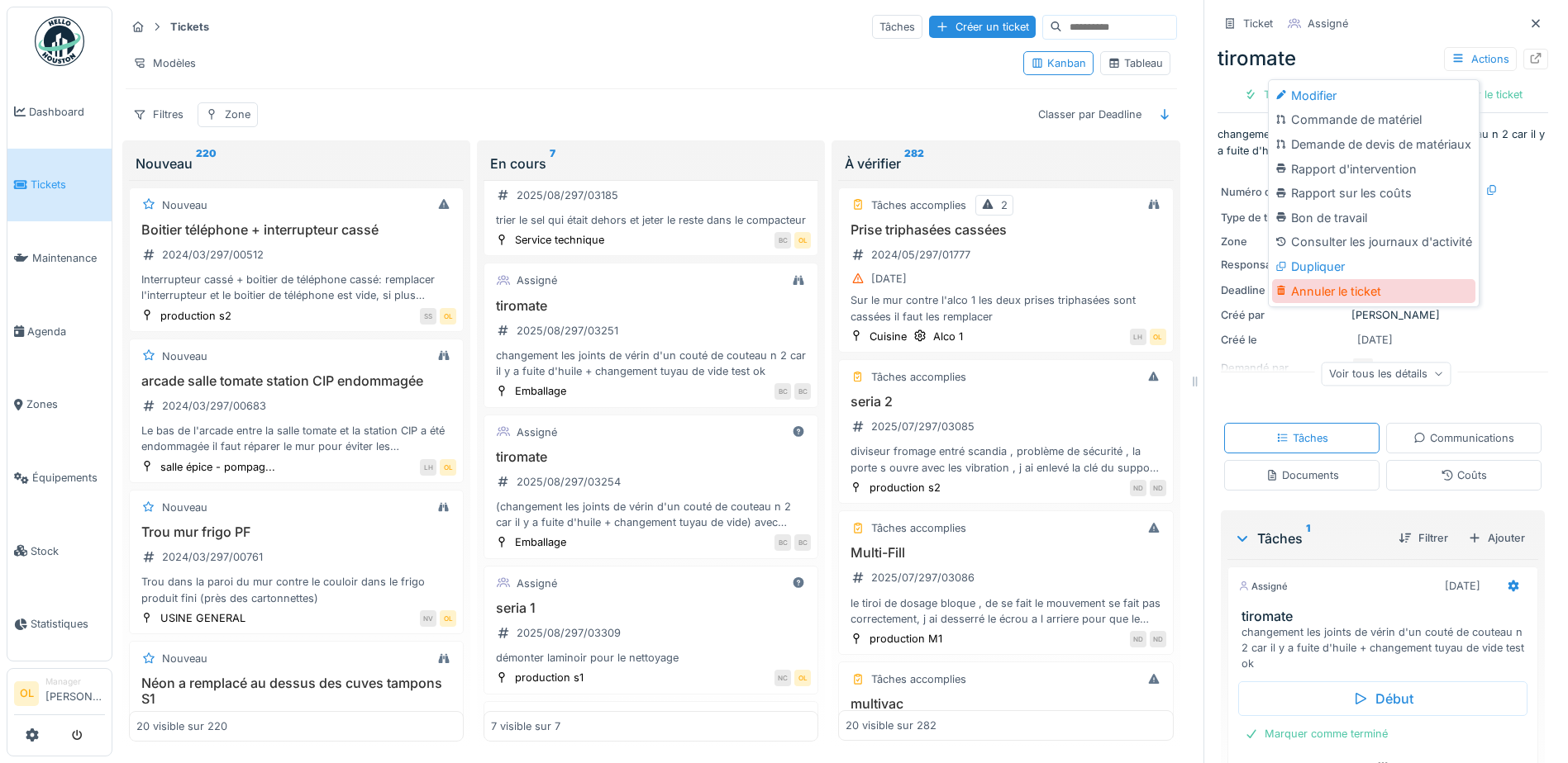
click at [1376, 286] on div "Annuler le ticket" at bounding box center [1374, 291] width 203 height 24
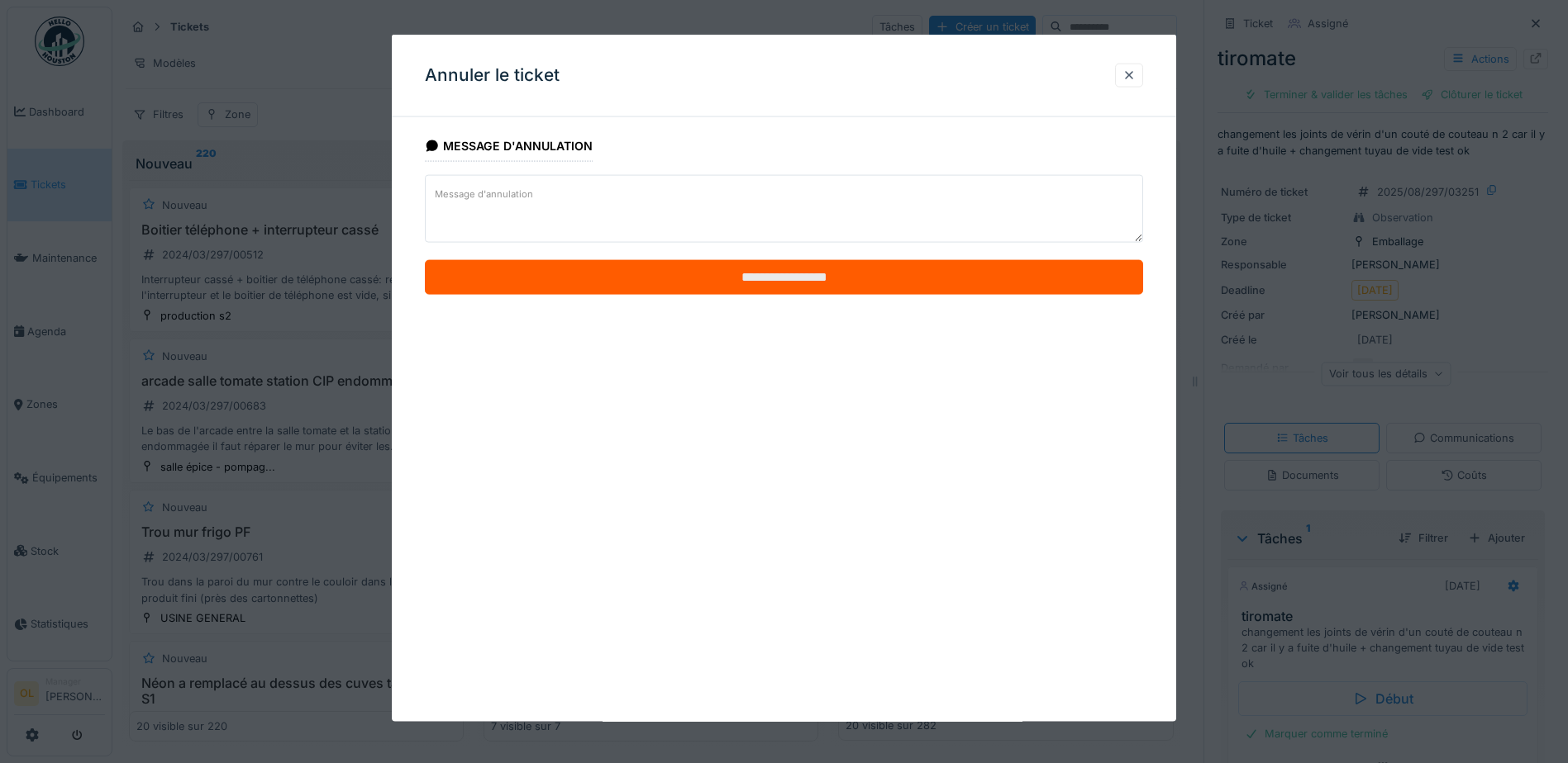
click at [861, 276] on input "**********" at bounding box center [784, 277] width 719 height 35
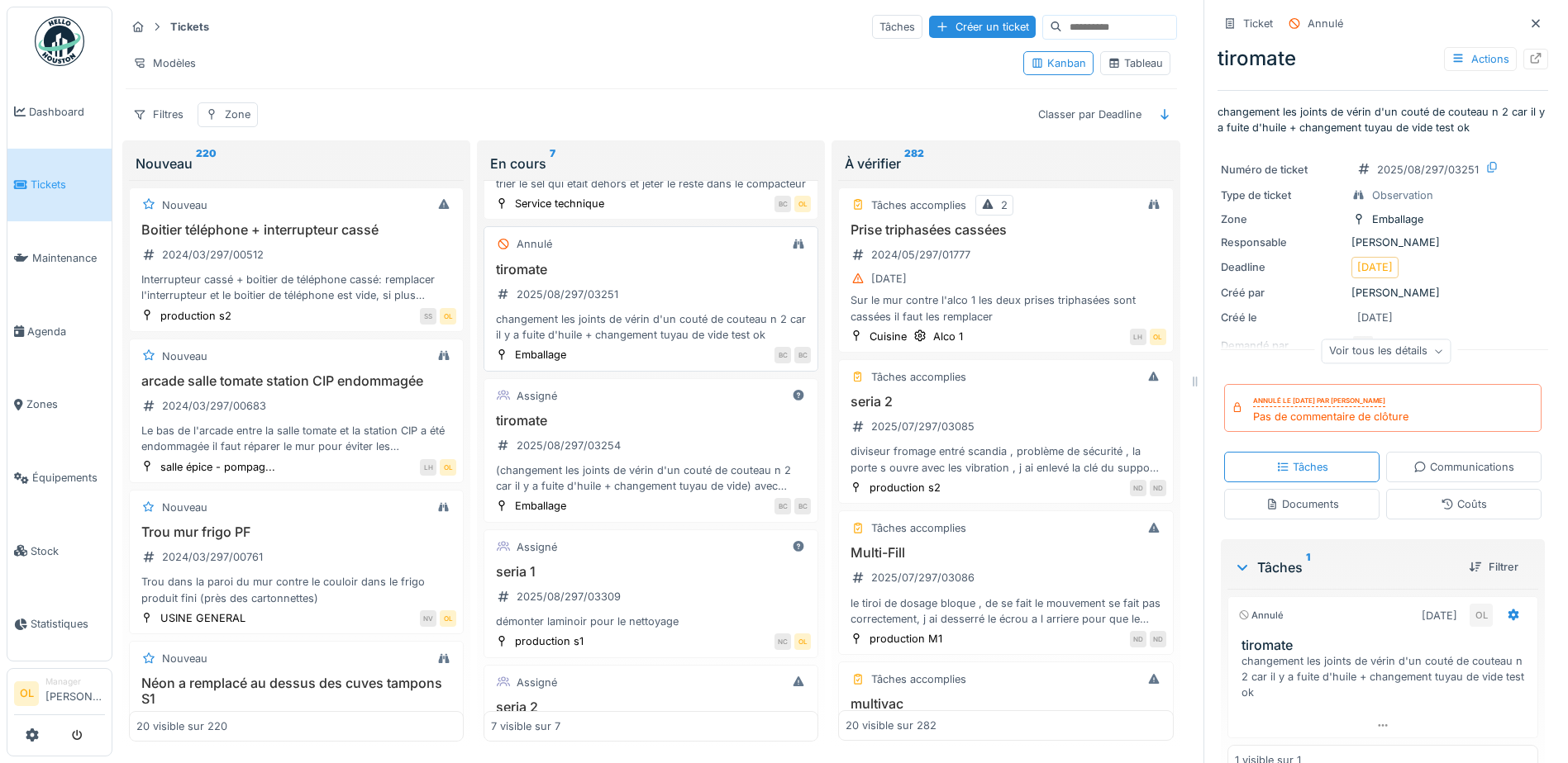
scroll to position [322, 0]
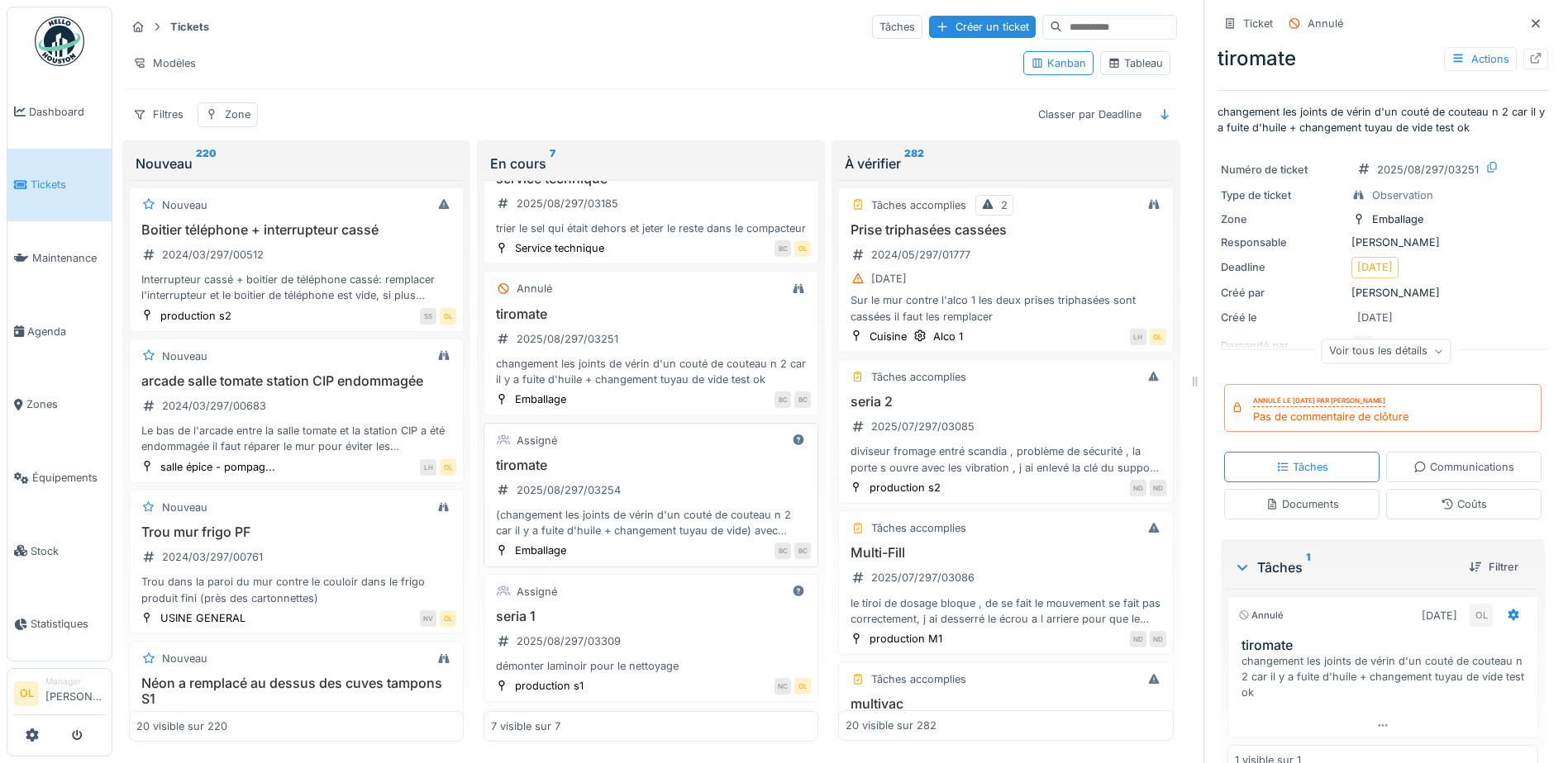
click at [677, 473] on h3 "tiromate" at bounding box center [650, 466] width 320 height 16
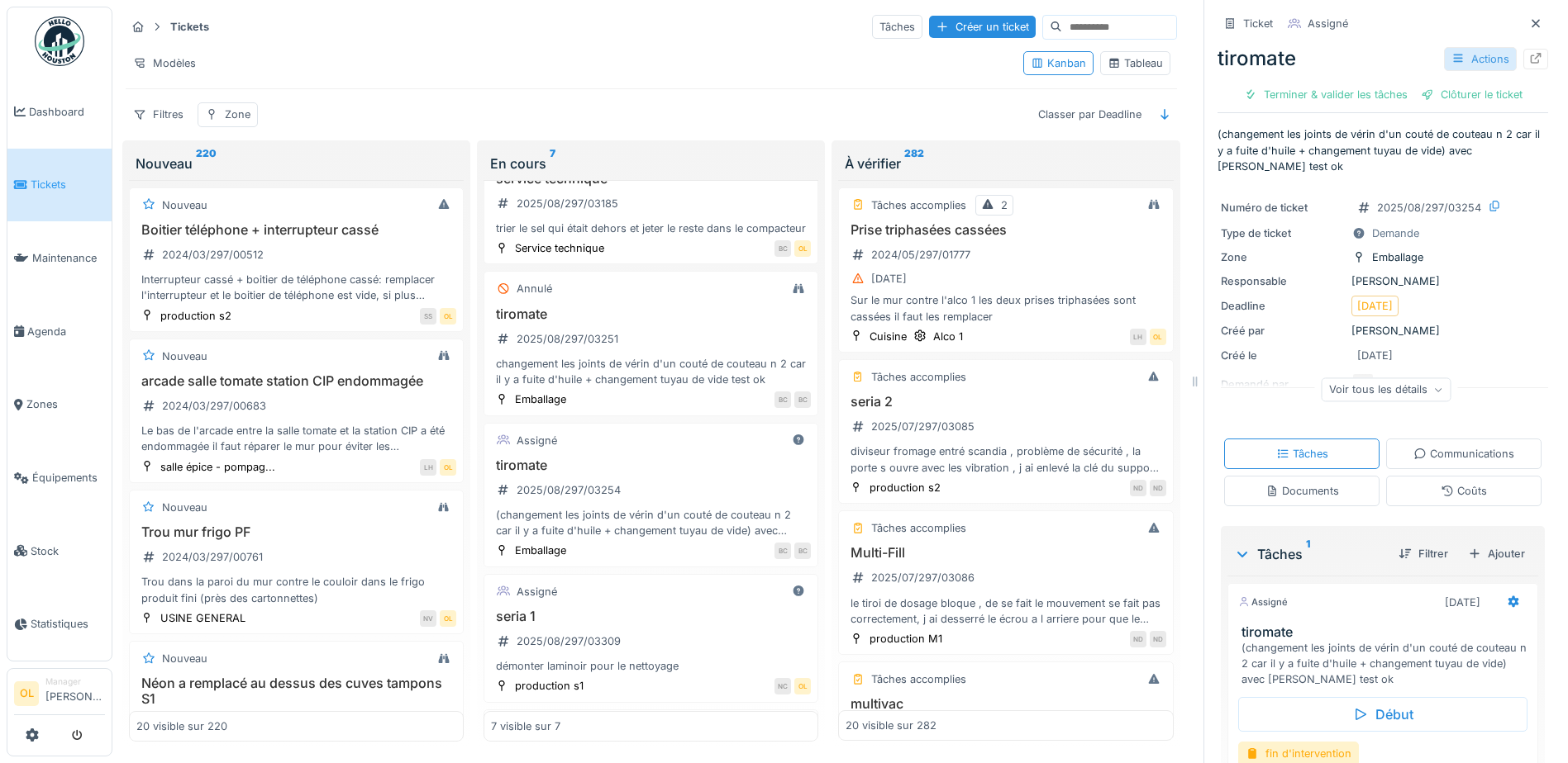
click at [1469, 51] on div "Actions" at bounding box center [1480, 59] width 73 height 24
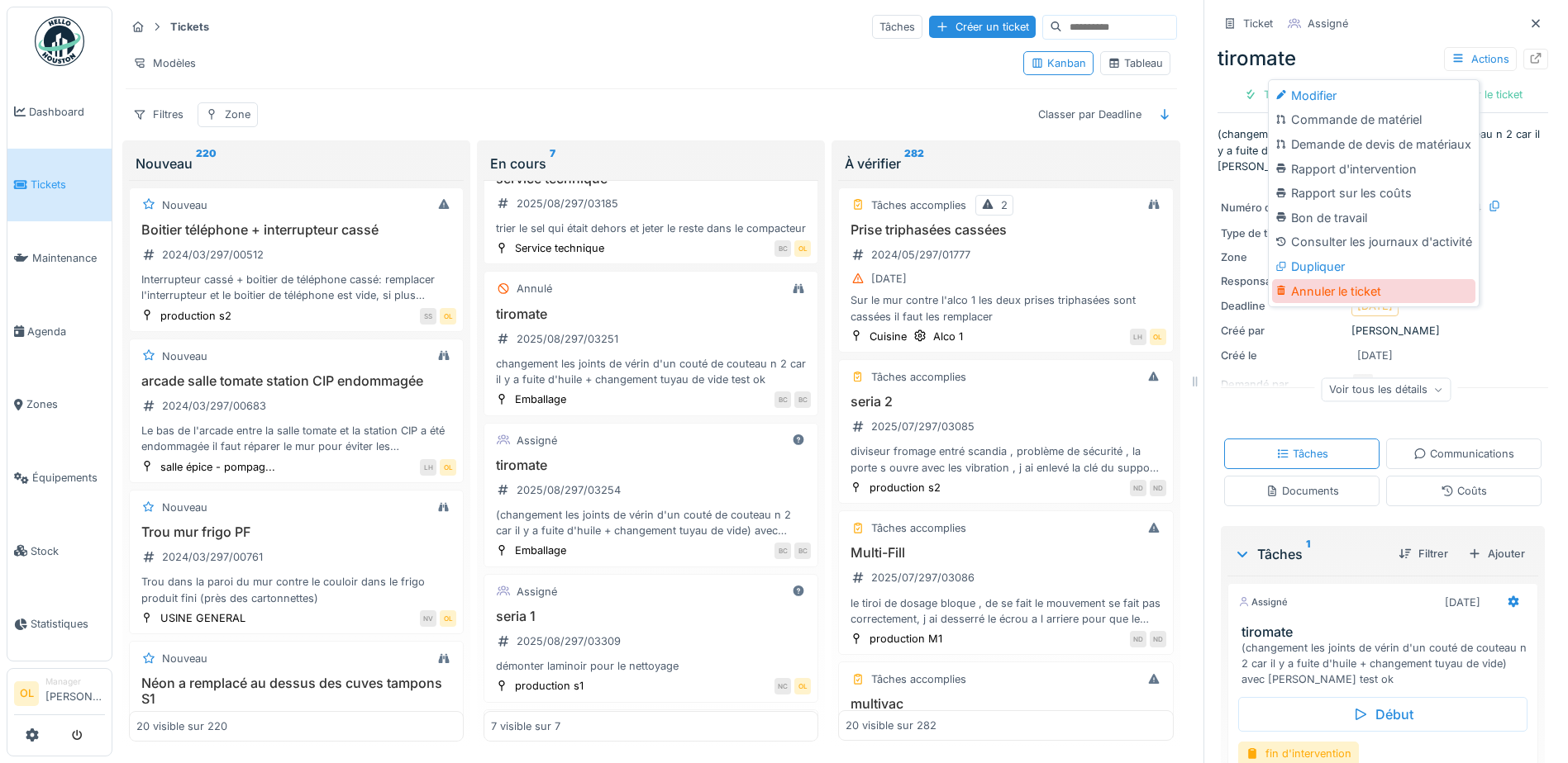
click at [1367, 293] on div "Annuler le ticket" at bounding box center [1374, 291] width 203 height 24
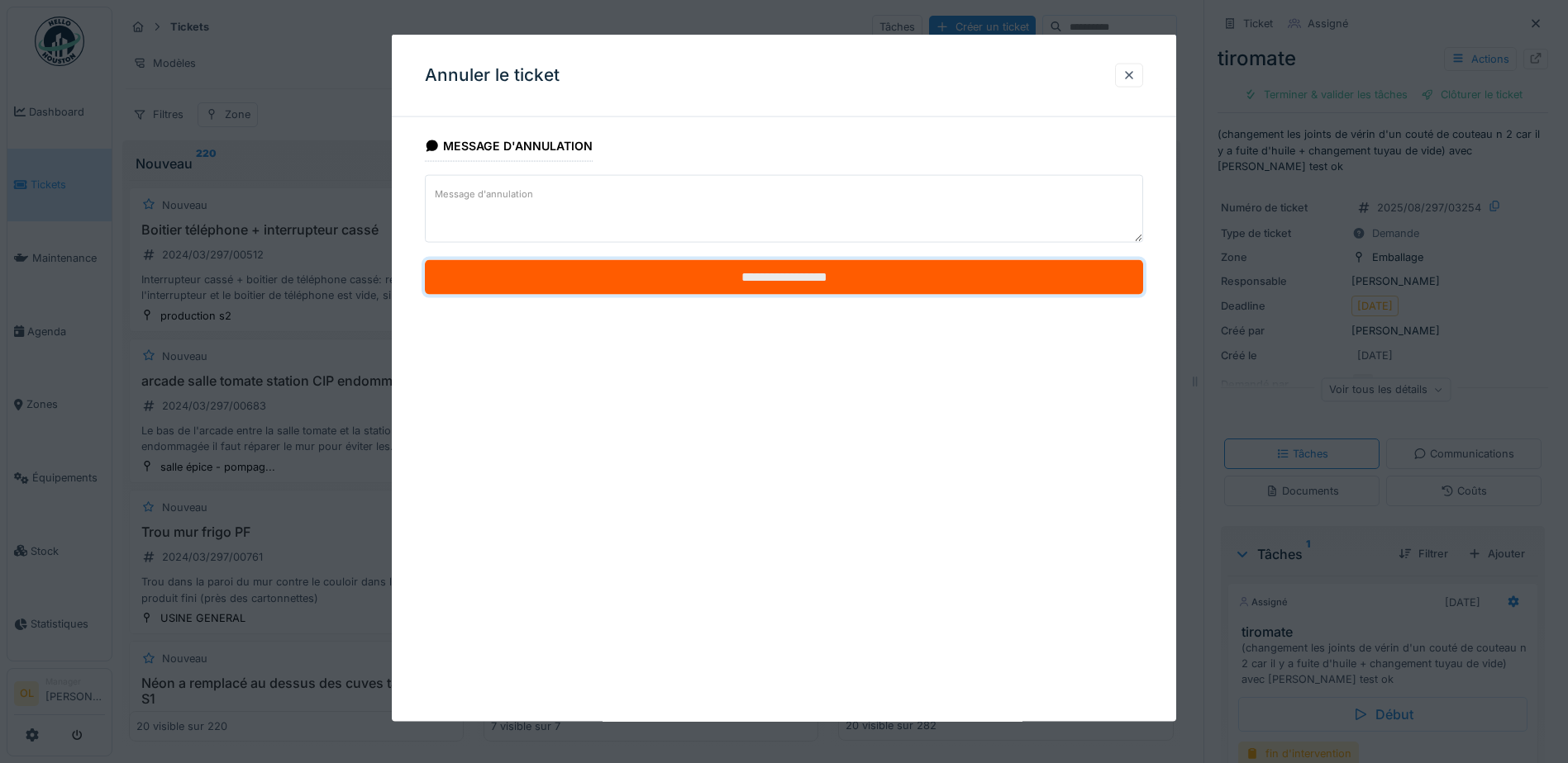
click at [807, 273] on input "**********" at bounding box center [784, 277] width 719 height 35
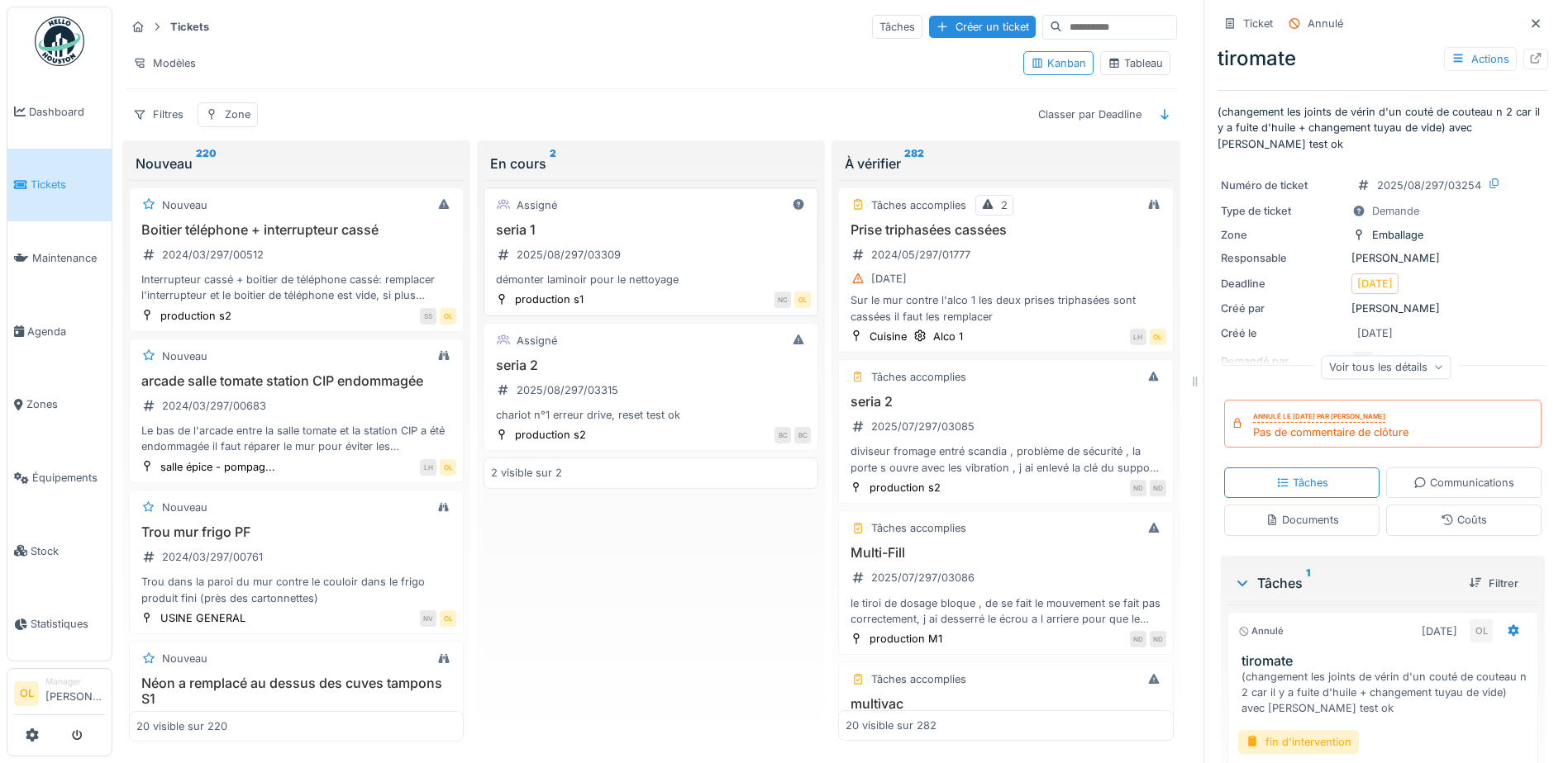
click at [658, 255] on div "seria 1 2025/08/297/03309 démonter laminoir pour le nettoyage" at bounding box center [650, 256] width 320 height 66
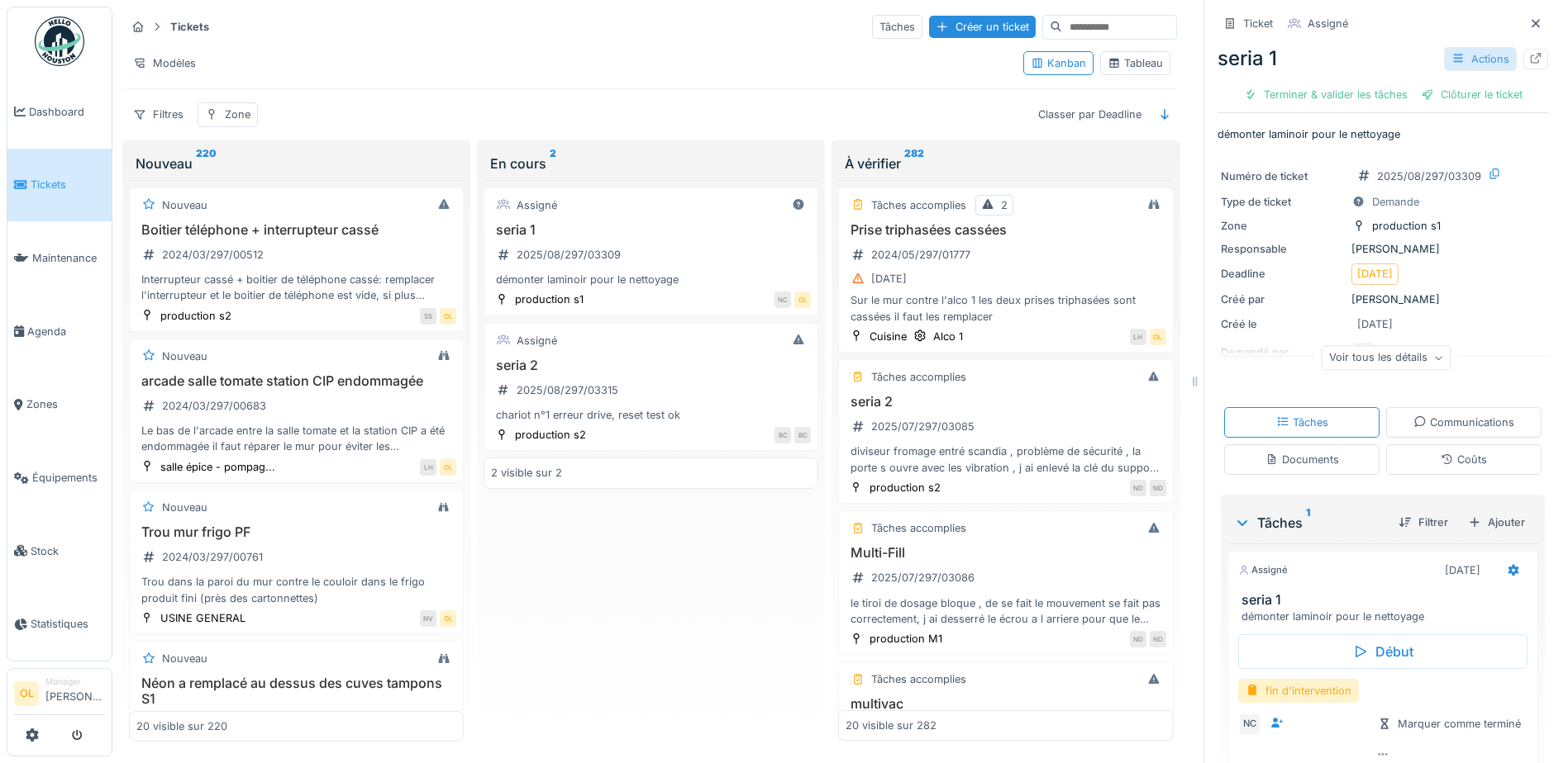
click at [1452, 64] on icon at bounding box center [1458, 58] width 13 height 10
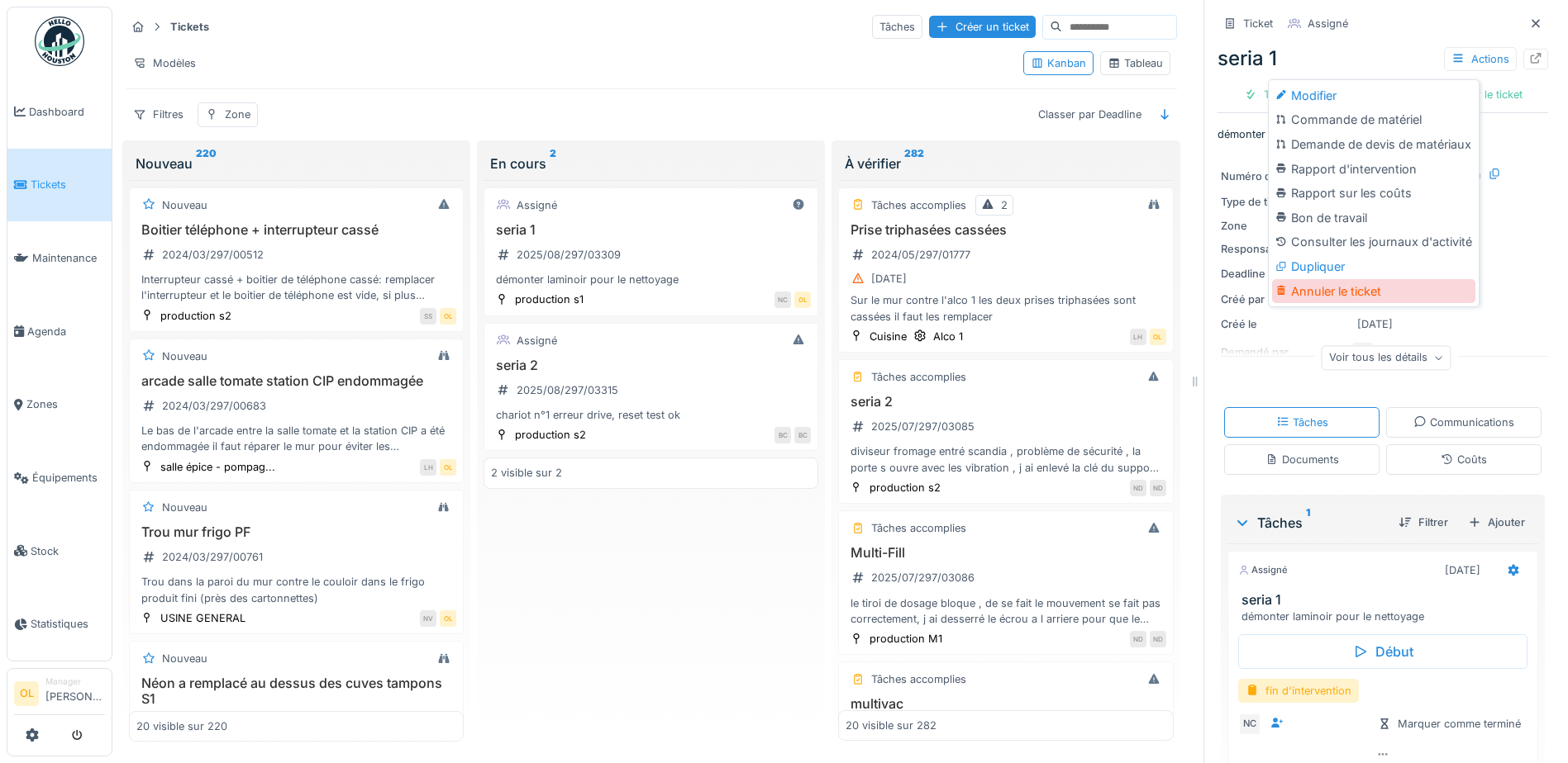
click at [1368, 292] on div "Annuler le ticket" at bounding box center [1374, 291] width 203 height 24
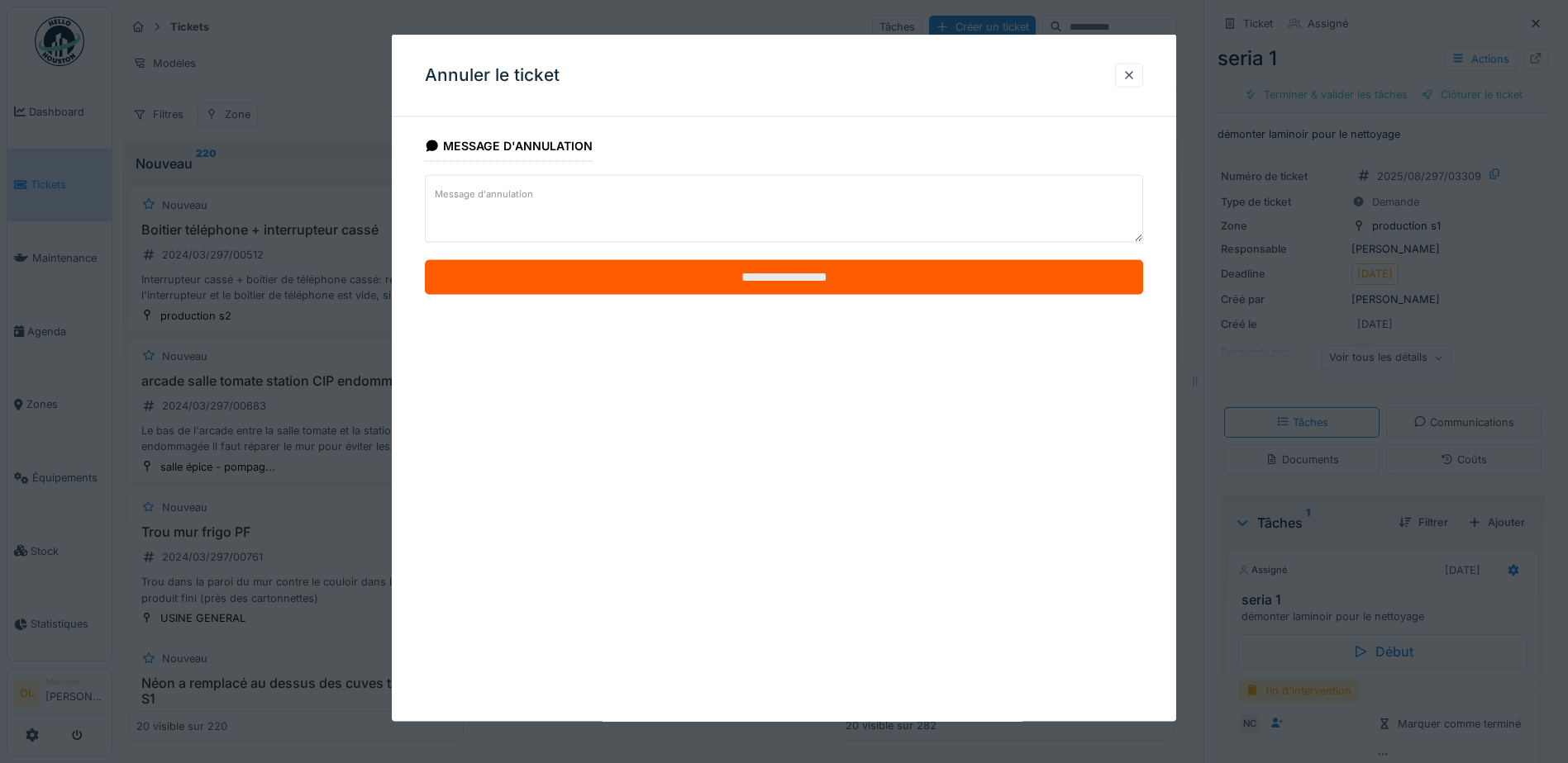
click at [722, 289] on input "**********" at bounding box center [784, 277] width 719 height 35
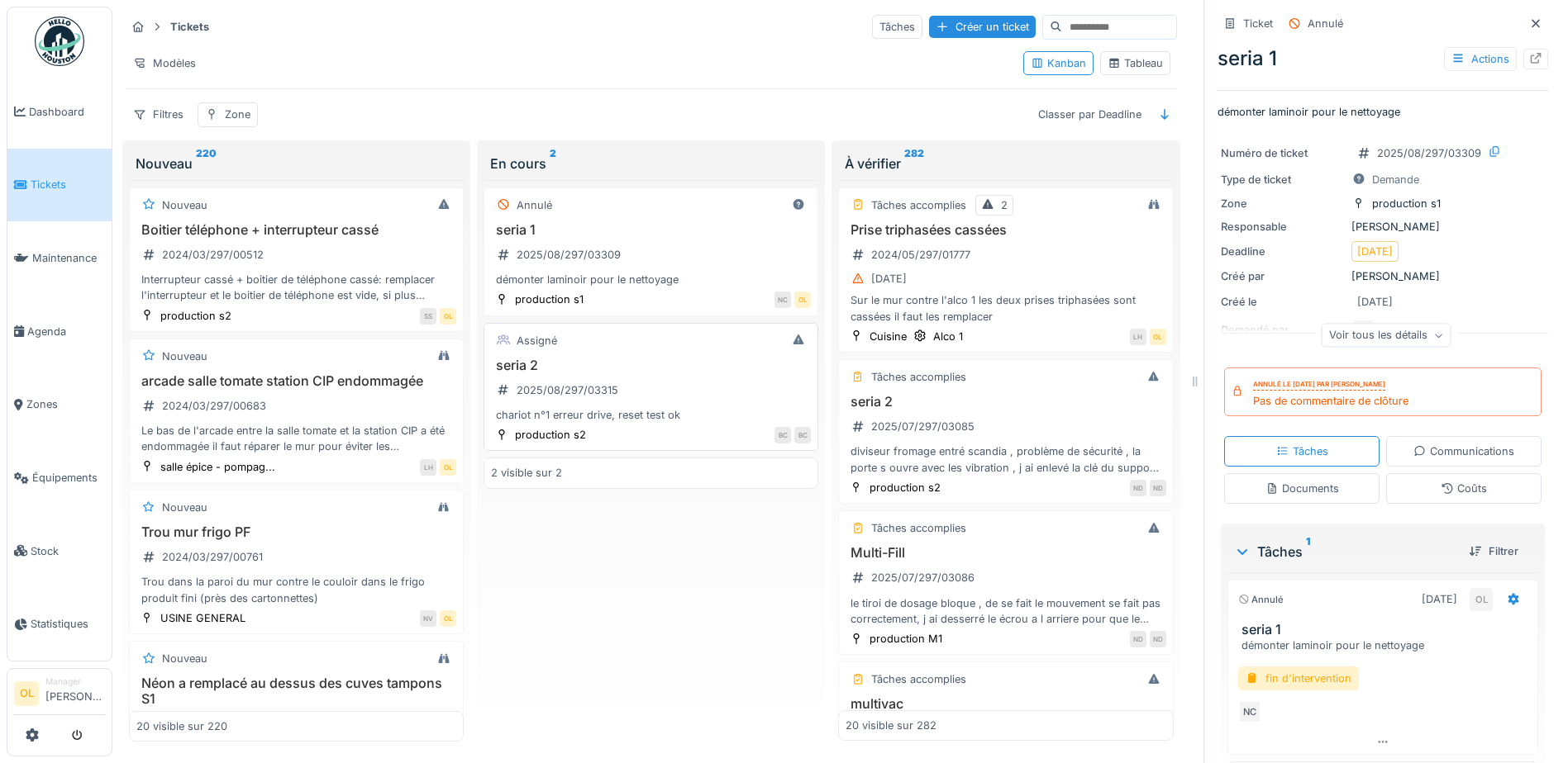
click at [671, 382] on div "seria 2 2025/08/297/03315 chariot n°1 erreur drive, reset test ok" at bounding box center [650, 391] width 320 height 66
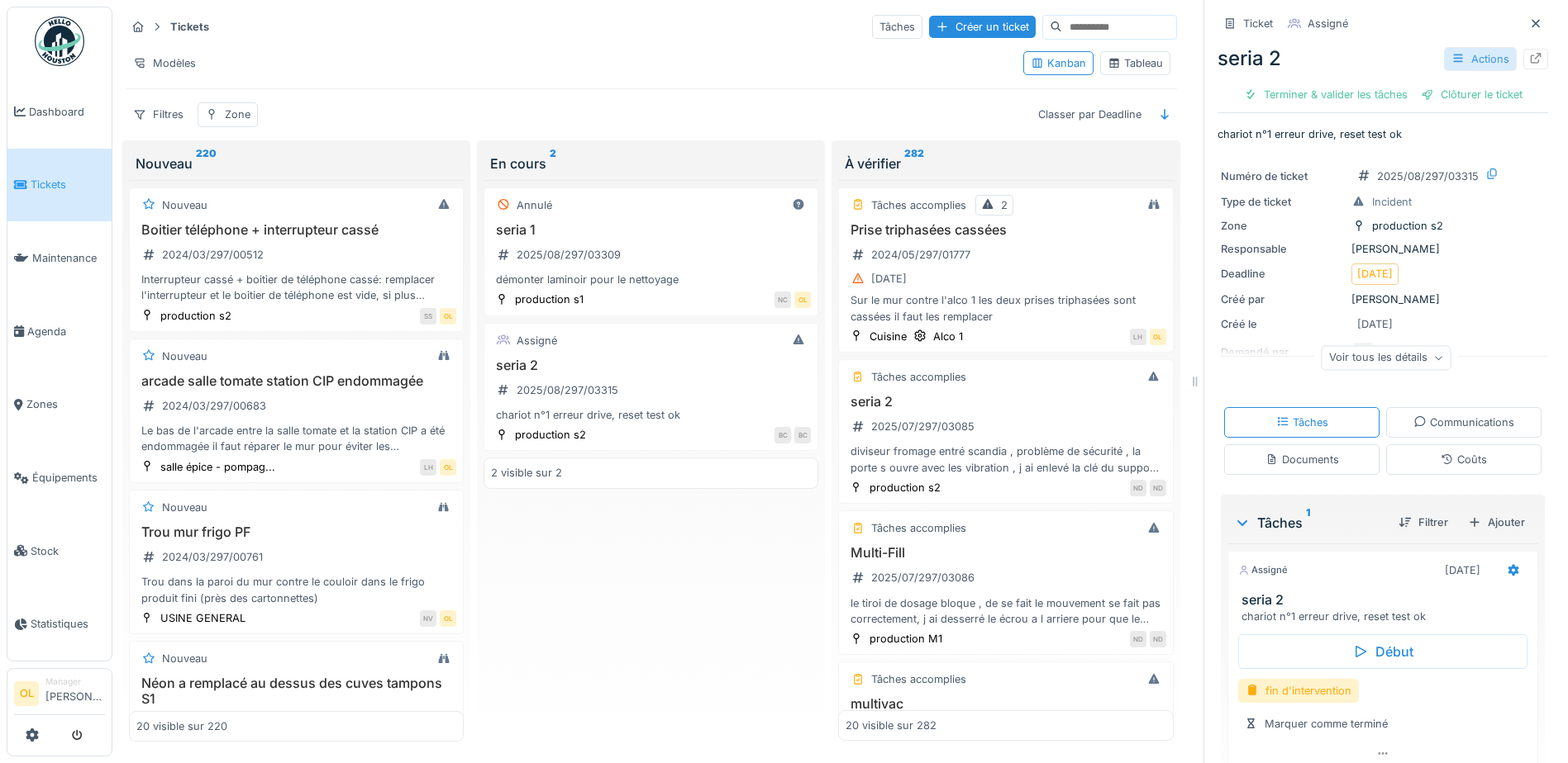
click at [1460, 59] on div "Actions" at bounding box center [1480, 59] width 73 height 24
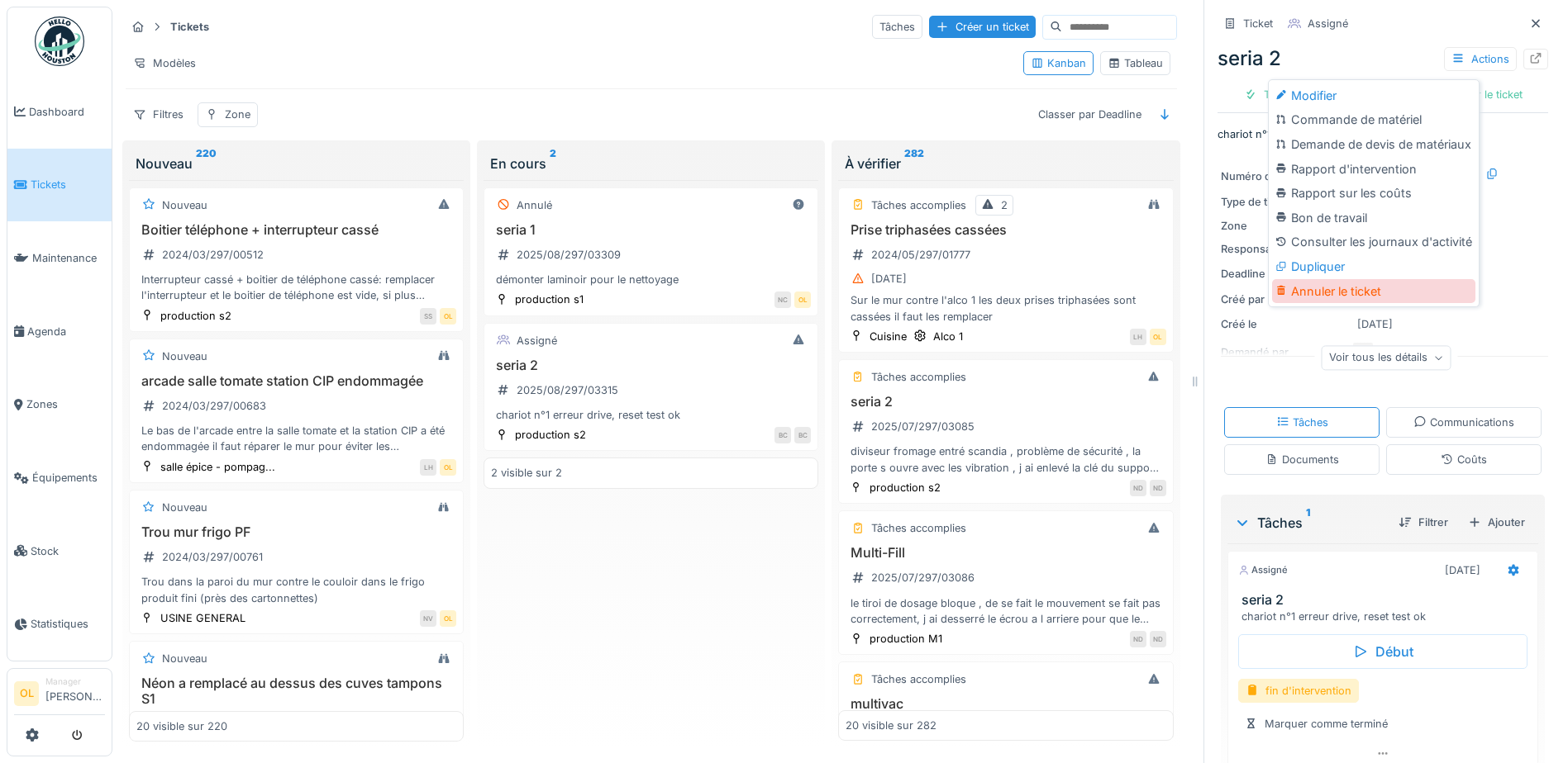
click at [1371, 292] on div "Annuler le ticket" at bounding box center [1374, 291] width 203 height 24
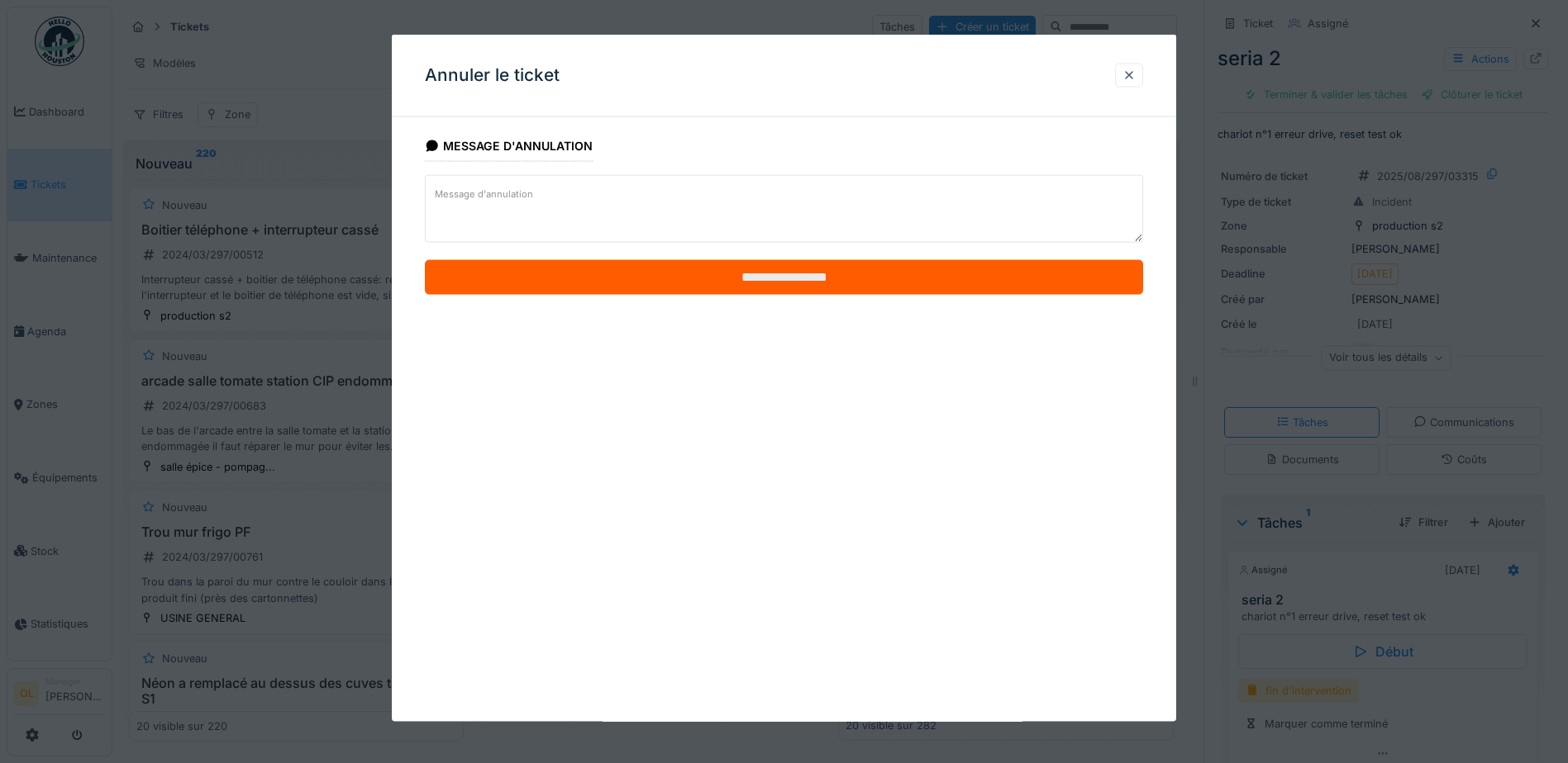
click at [709, 286] on input "**********" at bounding box center [784, 277] width 719 height 35
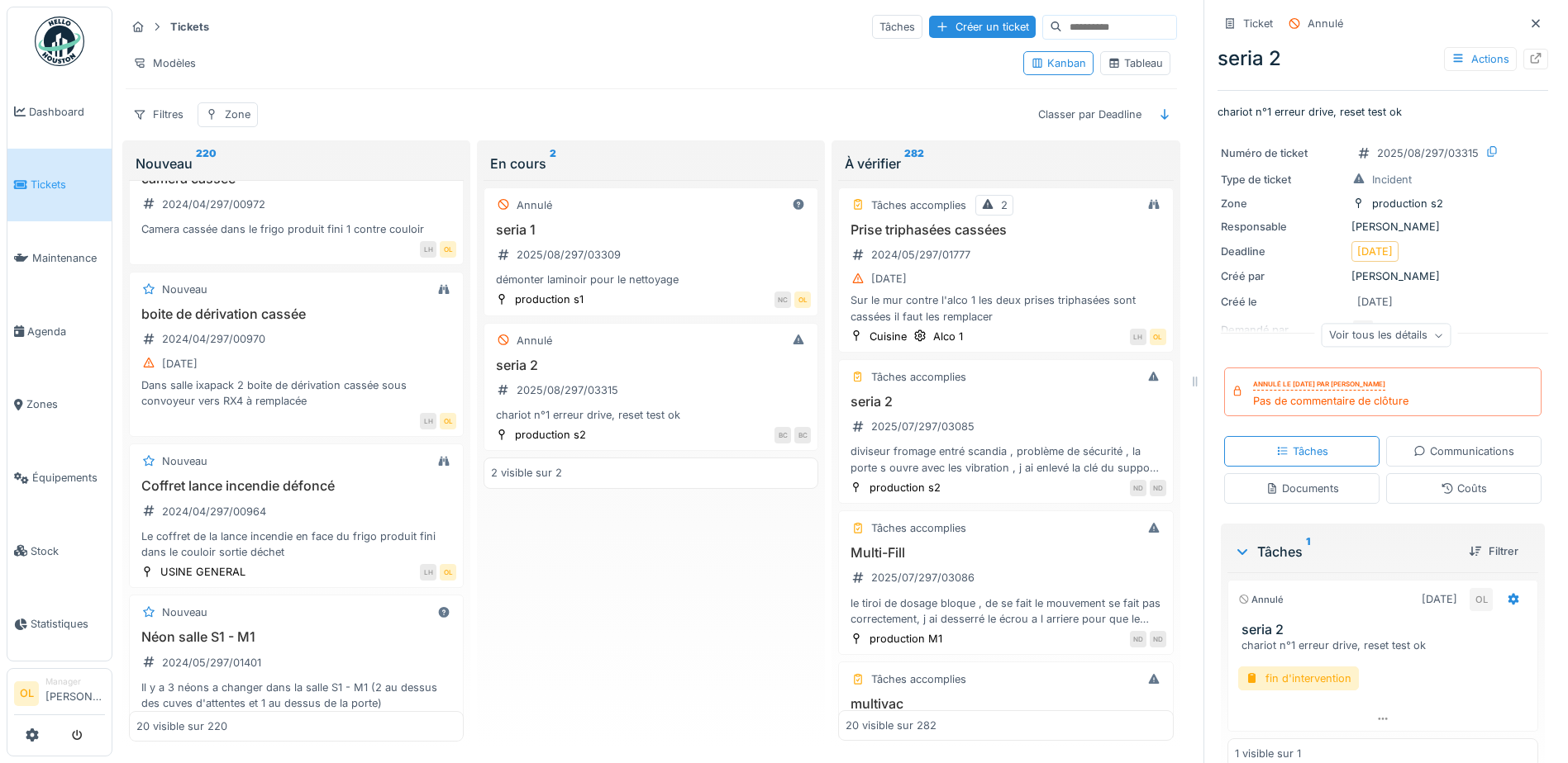
scroll to position [1817, 0]
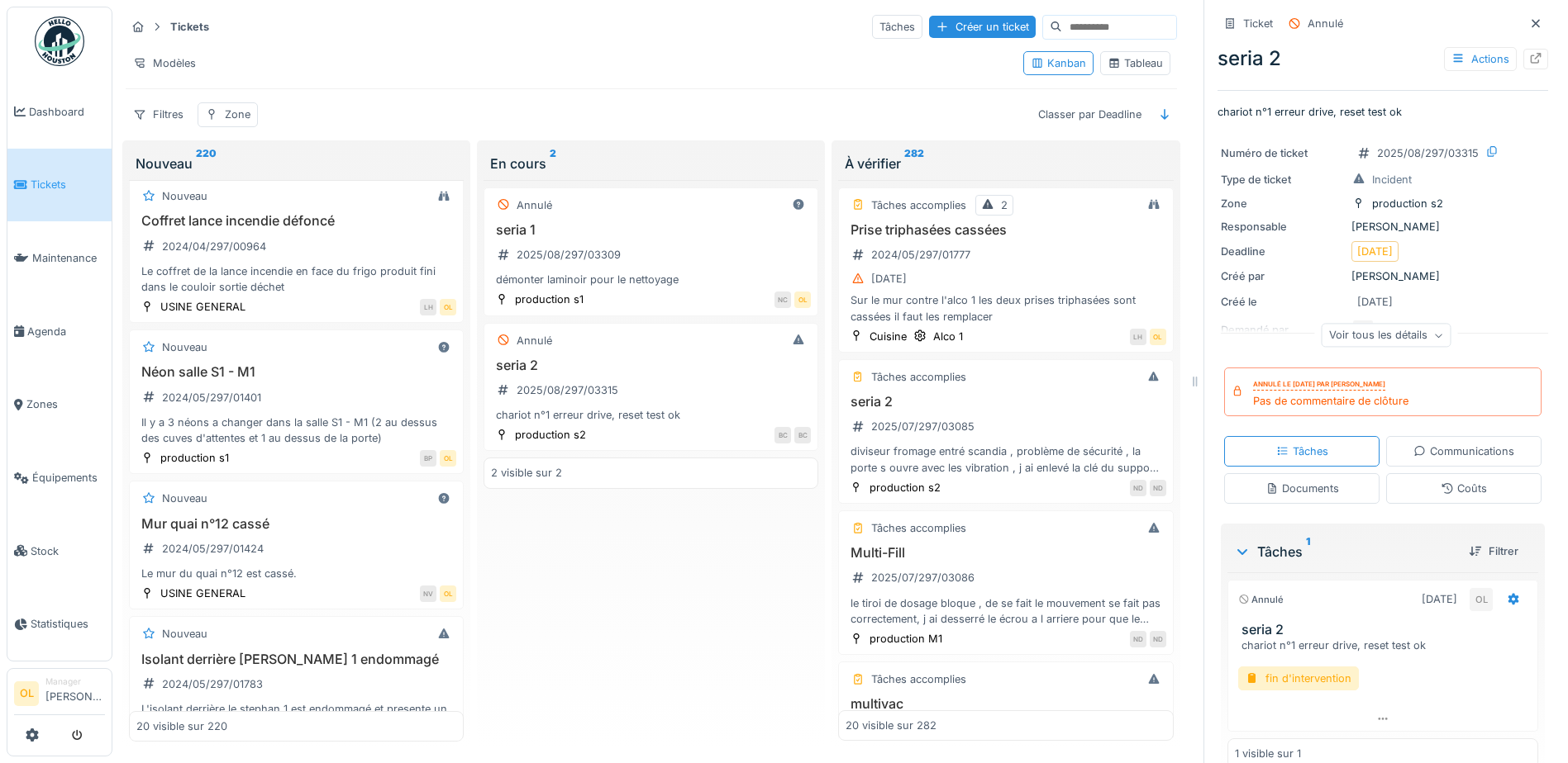
click at [37, 177] on span "Tickets" at bounding box center [67, 185] width 74 height 16
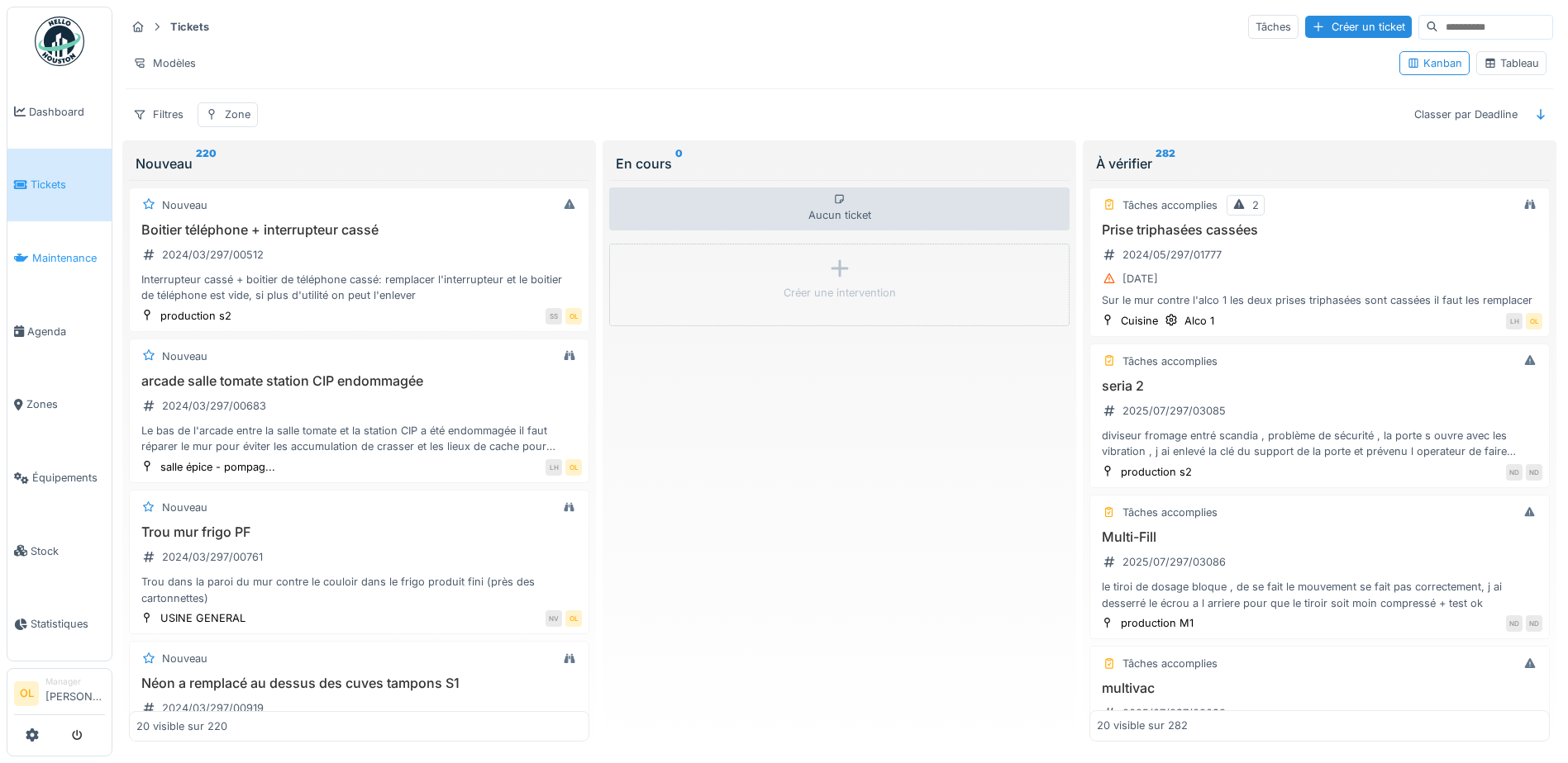
click at [74, 257] on span "Maintenance" at bounding box center [68, 258] width 73 height 16
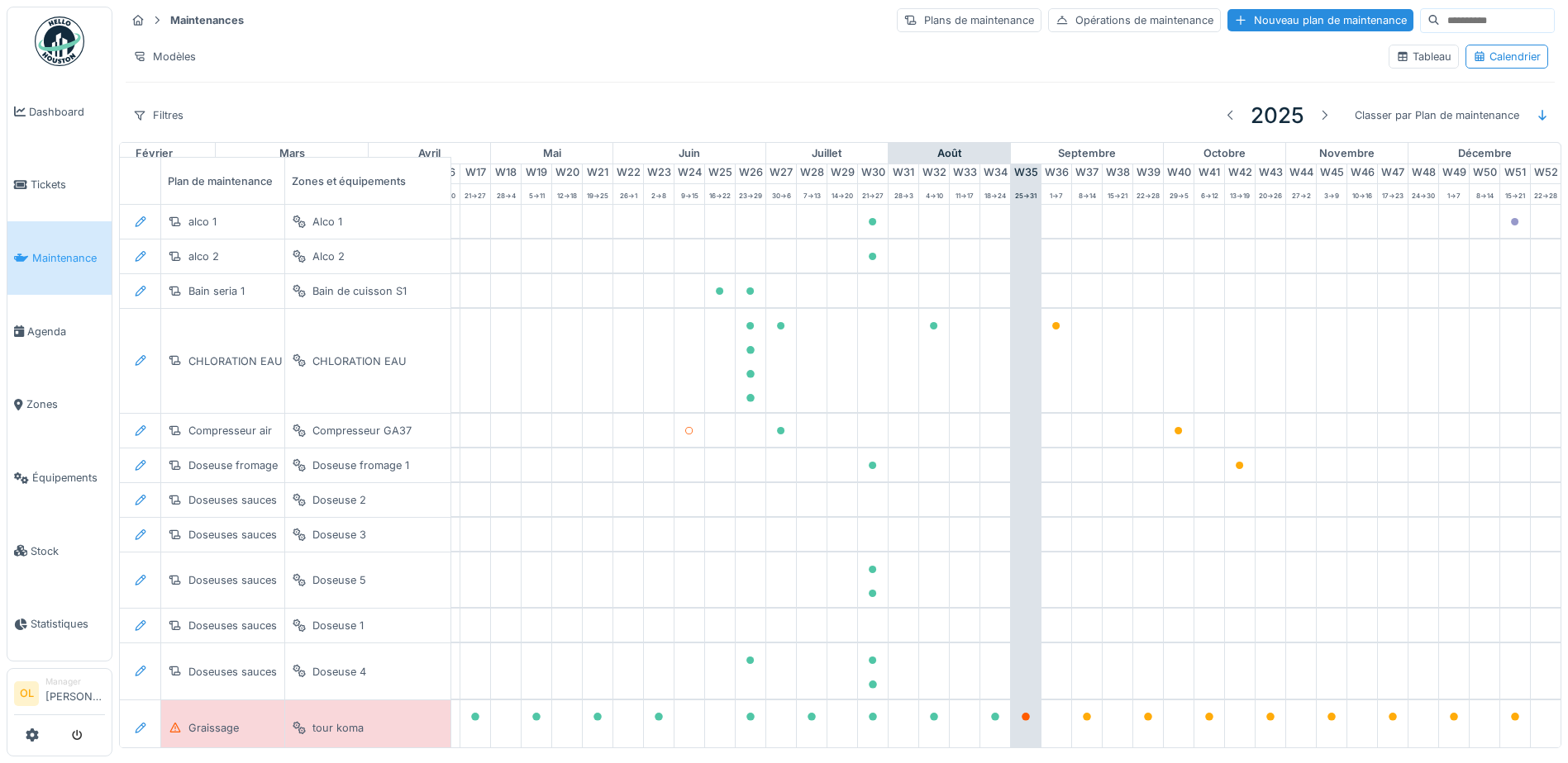
scroll to position [0, 548]
